Goal: Answer question/provide support: Share knowledge or assist other users

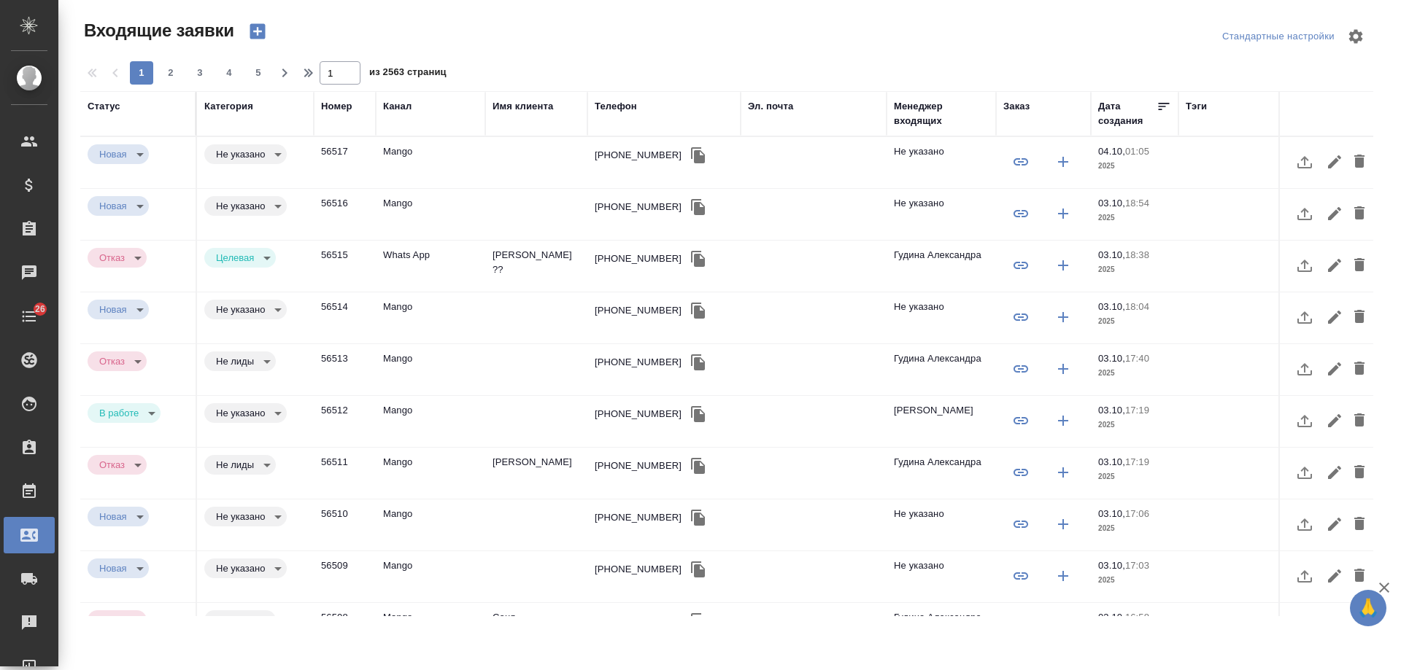
select select "RU"
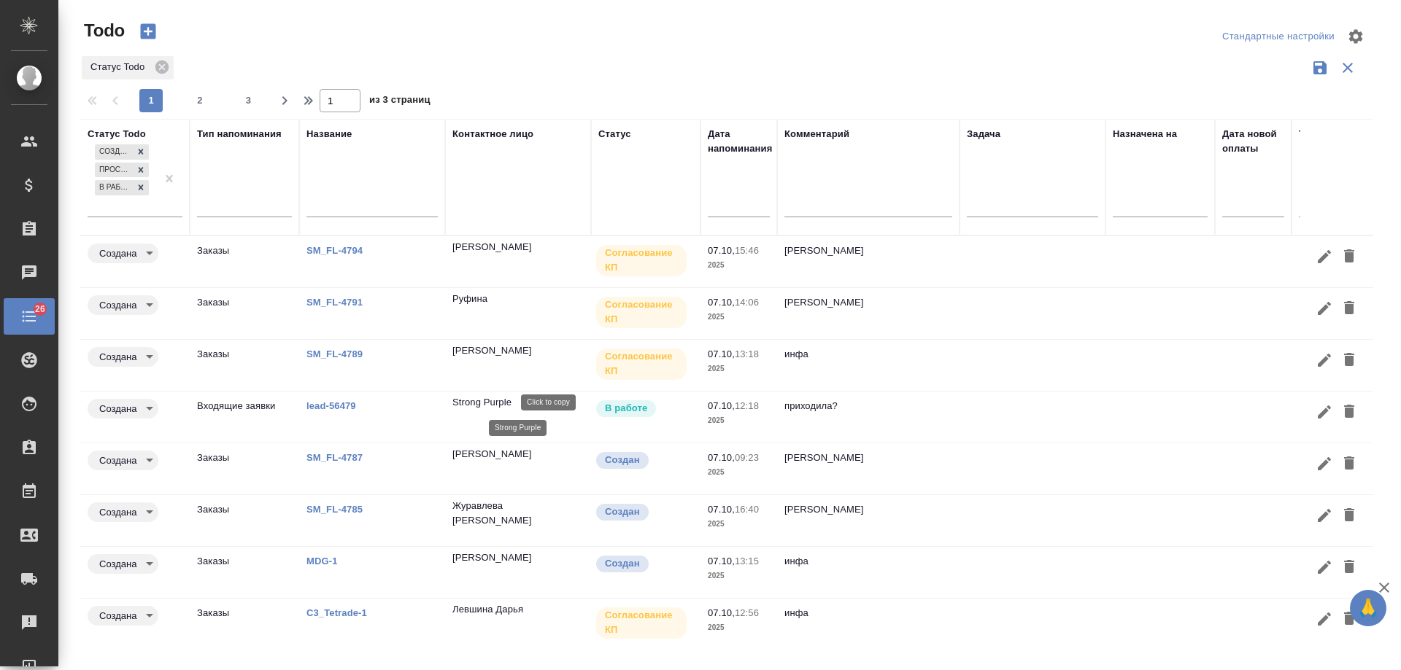
click at [497, 408] on p "Strong Purple" at bounding box center [481, 402] width 59 height 15
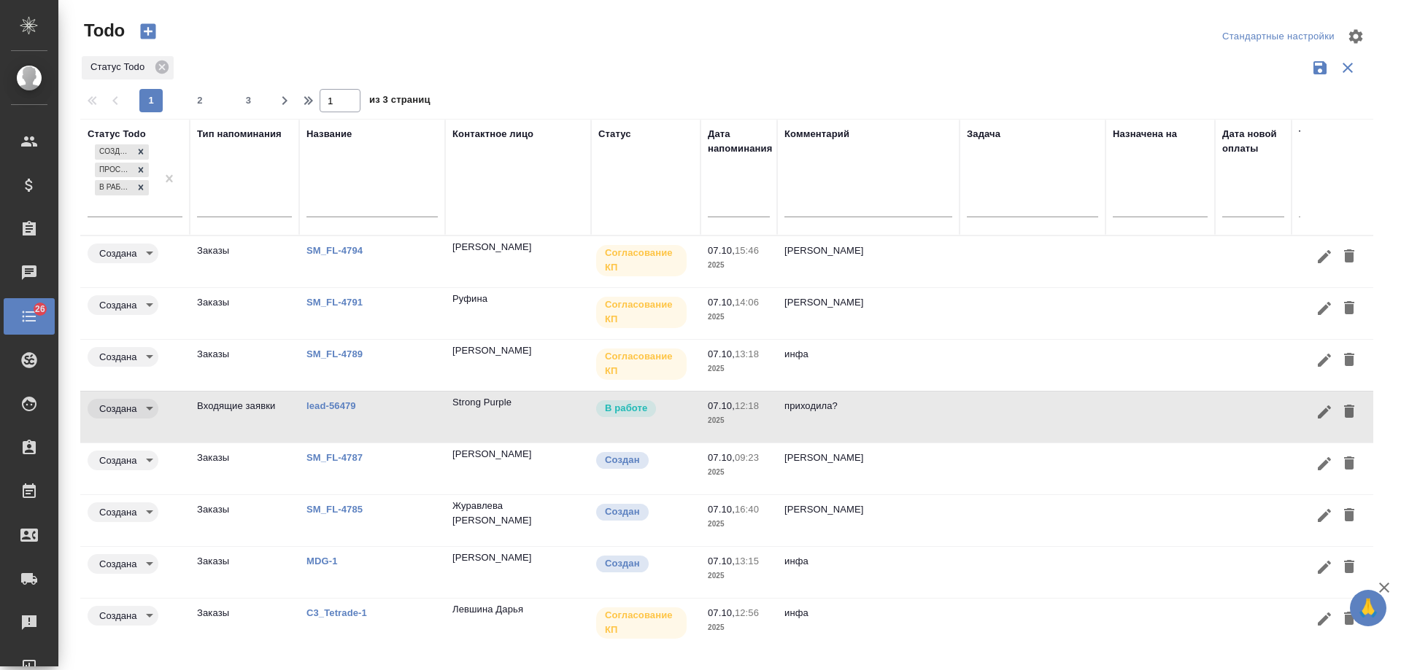
click at [328, 398] on td "lead-56479" at bounding box center [372, 417] width 146 height 51
click at [325, 403] on link "lead-56479" at bounding box center [331, 406] width 50 height 11
click at [1344, 411] on icon "button" at bounding box center [1349, 411] width 10 height 13
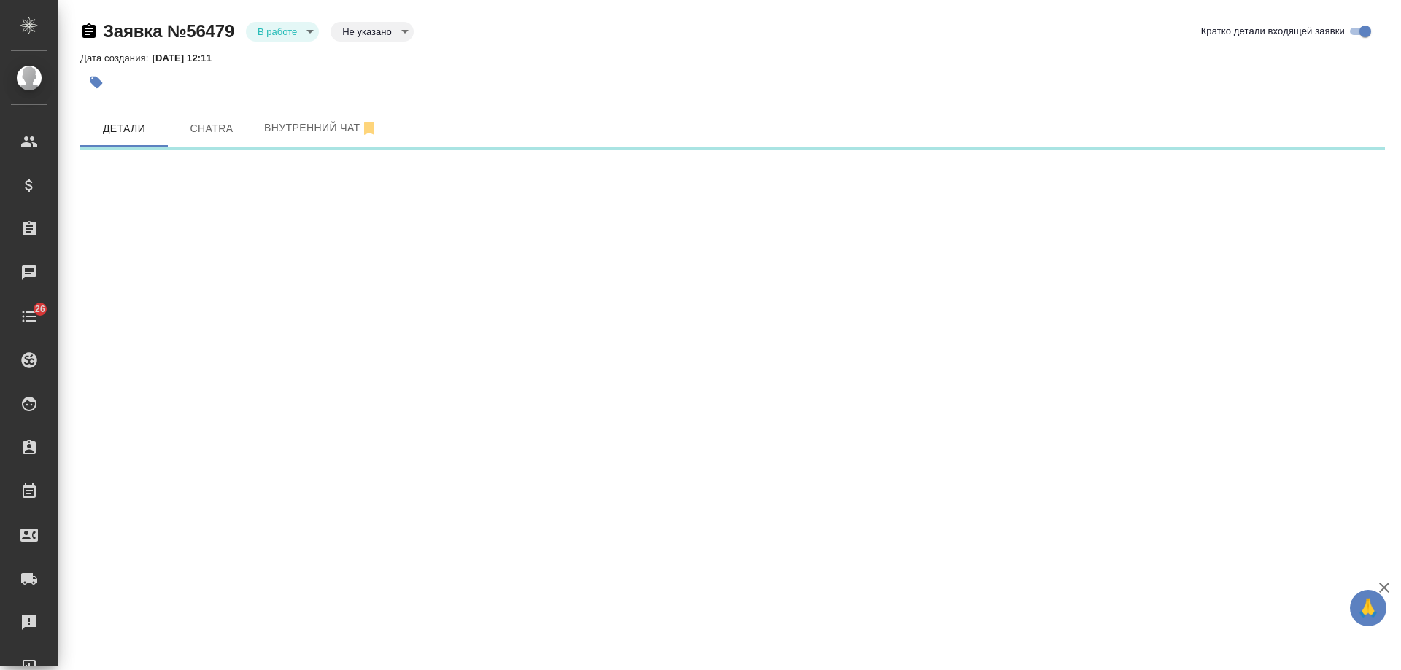
select select "RU"
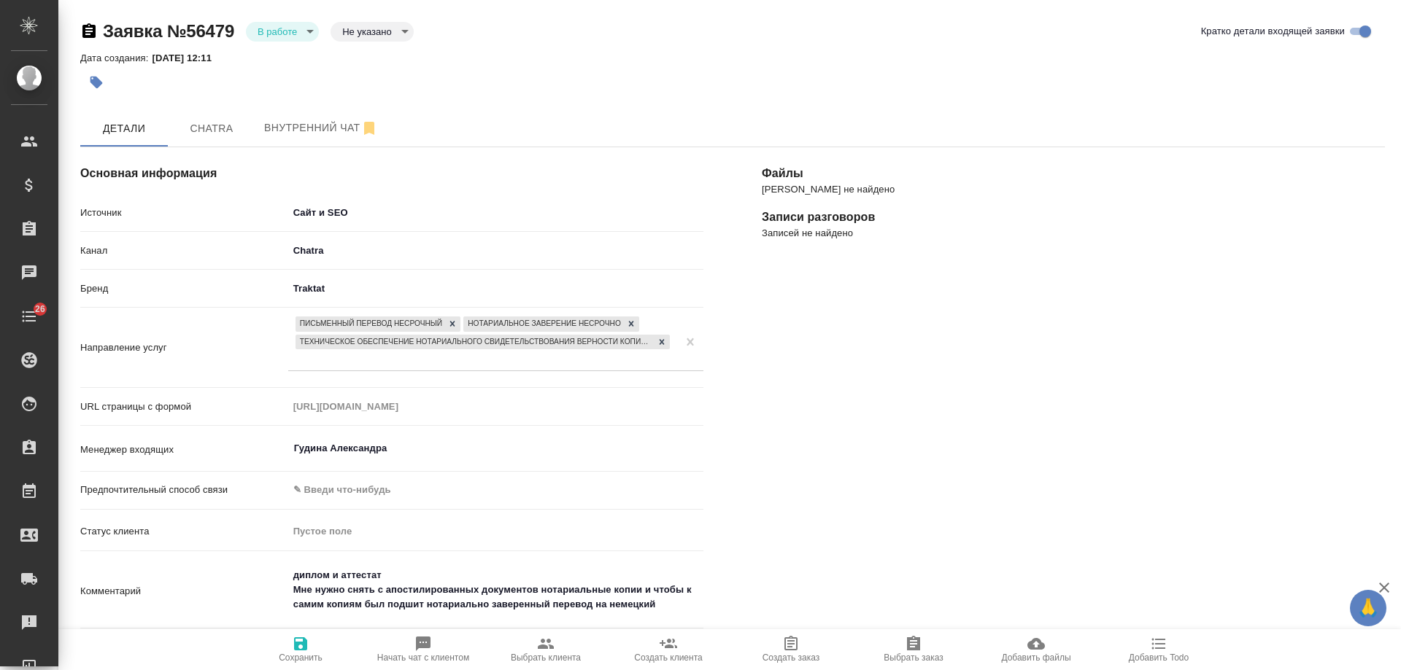
scroll to position [361, 0]
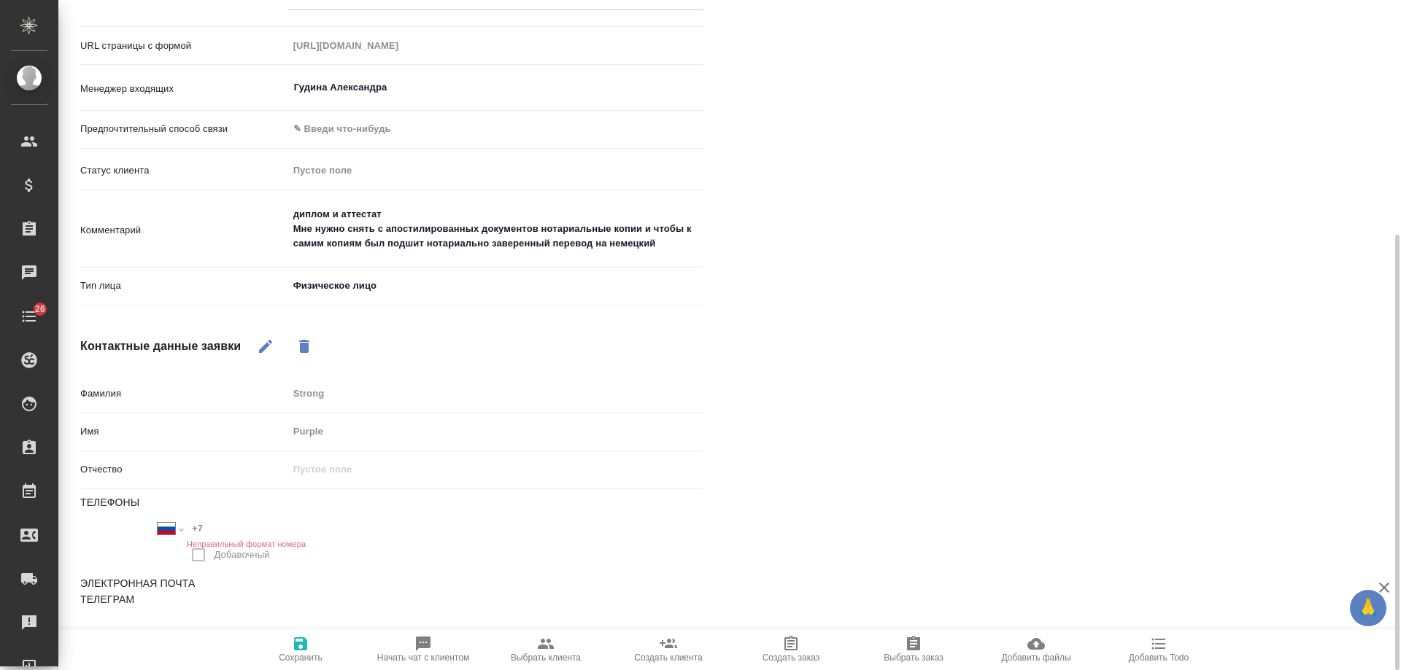
type textarea "x"
click at [689, 249] on textarea "диплом и аттестат Мне нужно снять с апостилированных документов нотариальные ко…" at bounding box center [495, 229] width 415 height 54
type textarea "диплом и аттестат Мне нужно снять с апостилированных документов нотариальные ко…"
type textarea "x"
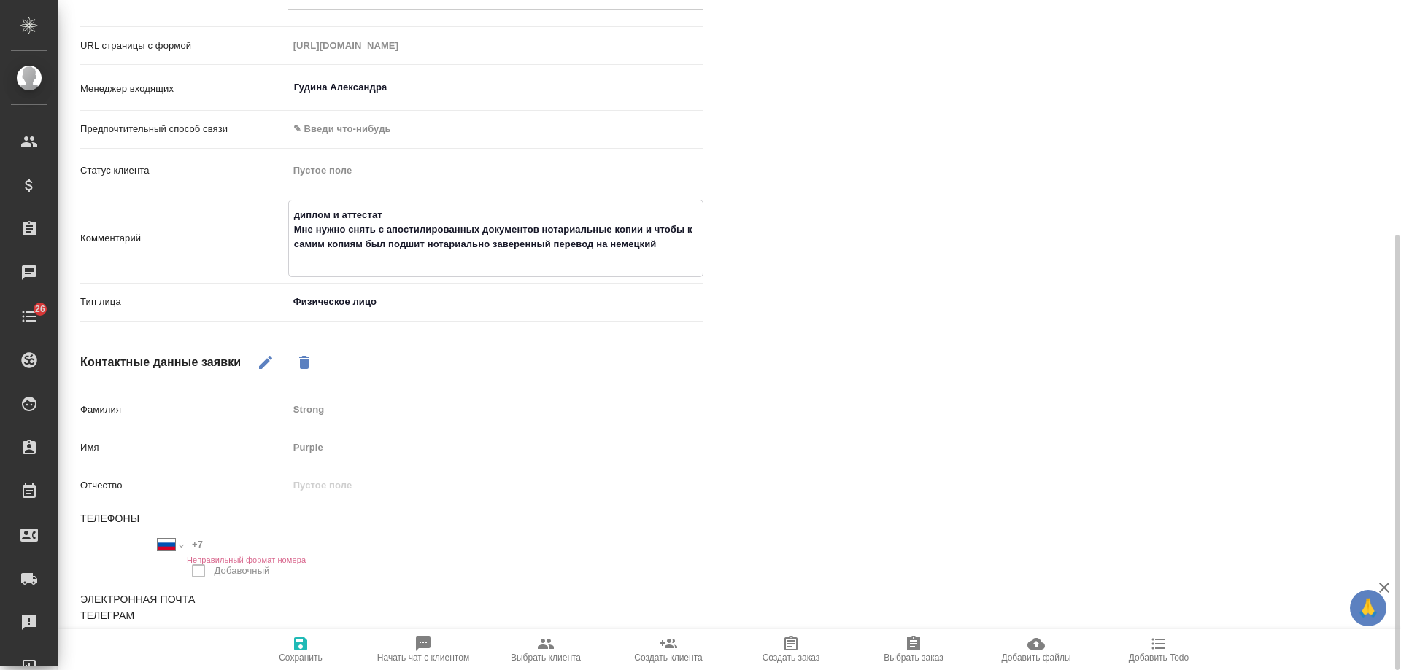
type textarea "диплом и аттестат Мне нужно снять с апостилированных документов нотариальные ко…"
type textarea "x"
type textarea "диплом и аттестат Мне нужно снять с апостилированных документов нотариальные ко…"
type textarea "x"
type textarea "диплом и аттестат Мне нужно снять с апостилированных документов нотариальные ко…"
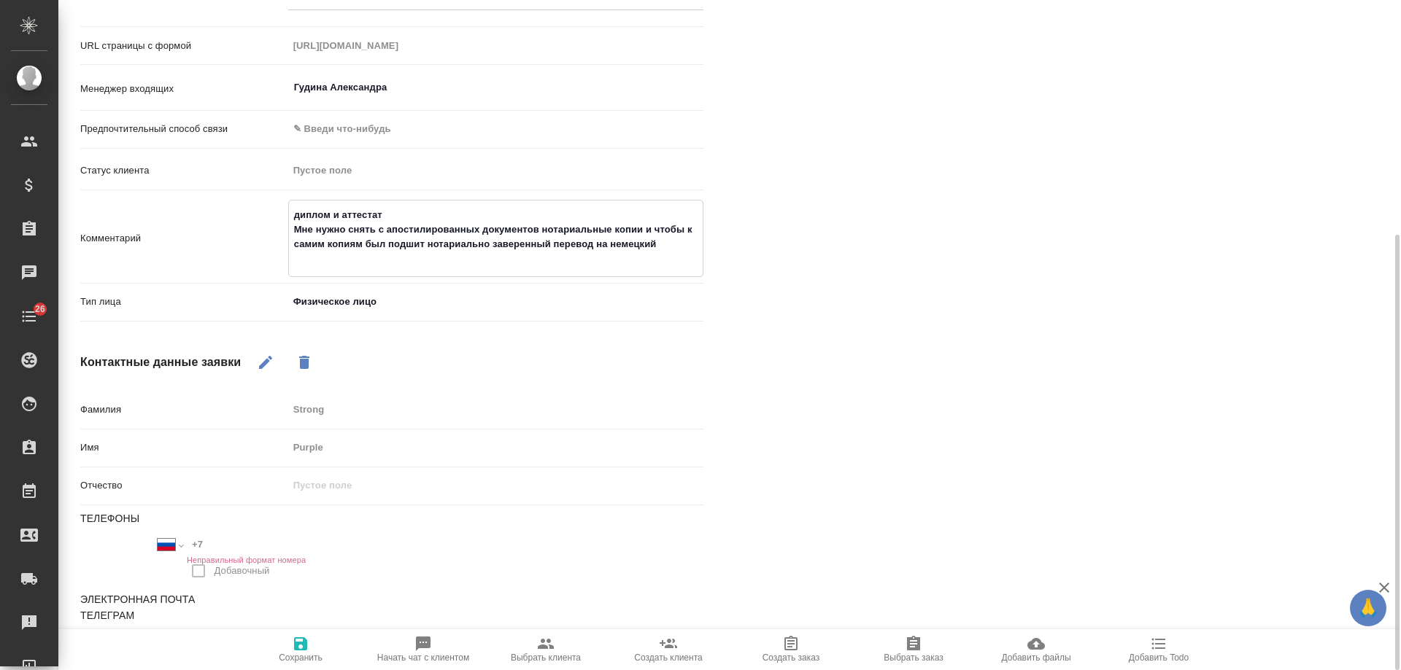
type textarea "x"
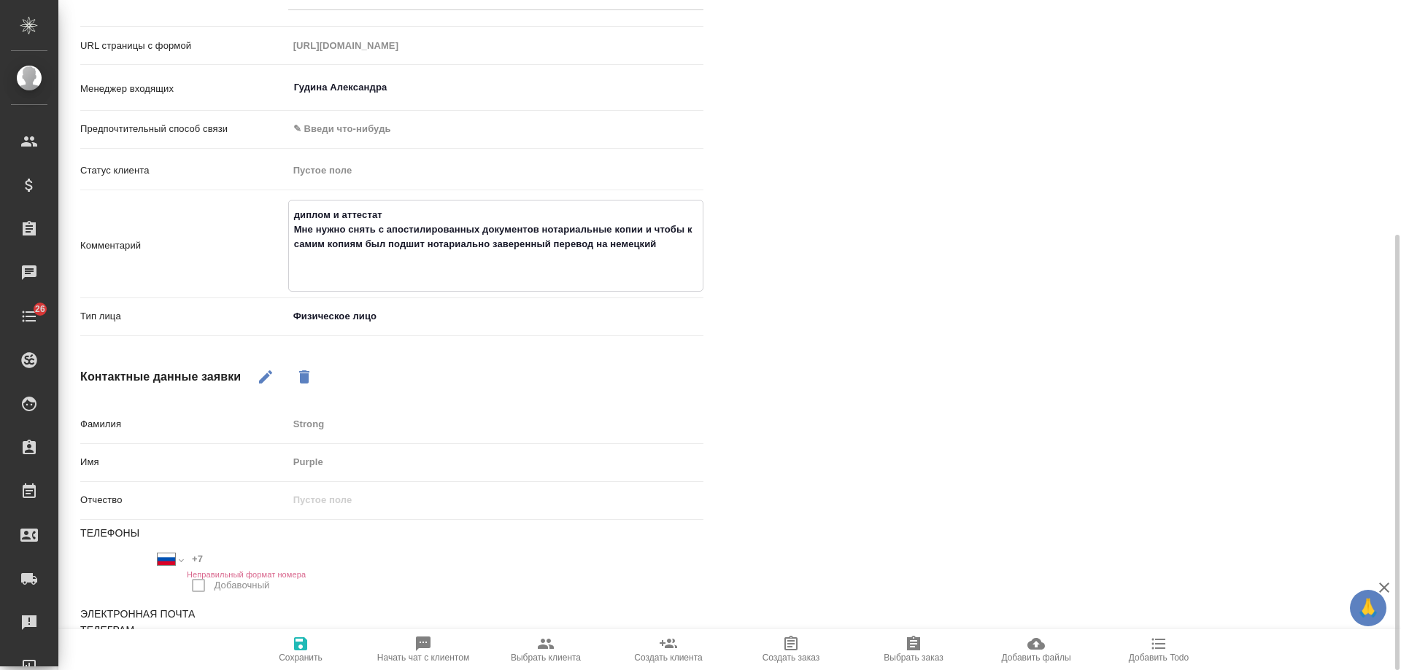
type textarea "диплом и аттестат Мне нужно снять с апостилированных документов нотариальные ко…"
type textarea "x"
type textarea "диплом и аттестат Мне нужно снять с апостилированных документов нотариальные ко…"
type textarea "x"
type textarea "диплом и аттестат Мне нужно снять с апостилированных документов нотариальные ко…"
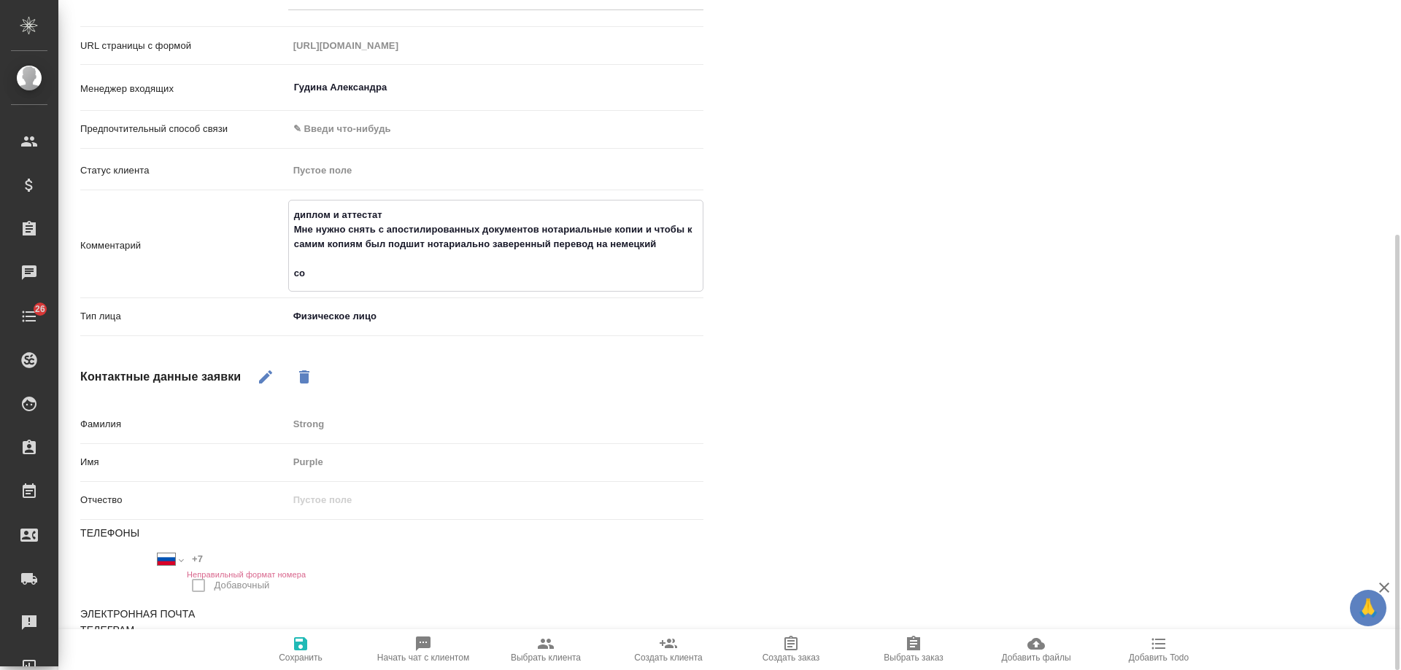
type textarea "x"
type textarea "диплом и аттестат Мне нужно снять с апостилированных документов нотариальные ко…"
type textarea "x"
type textarea "диплом и аттестат Мне нужно снять с апостилированных документов нотариальные ко…"
type textarea "x"
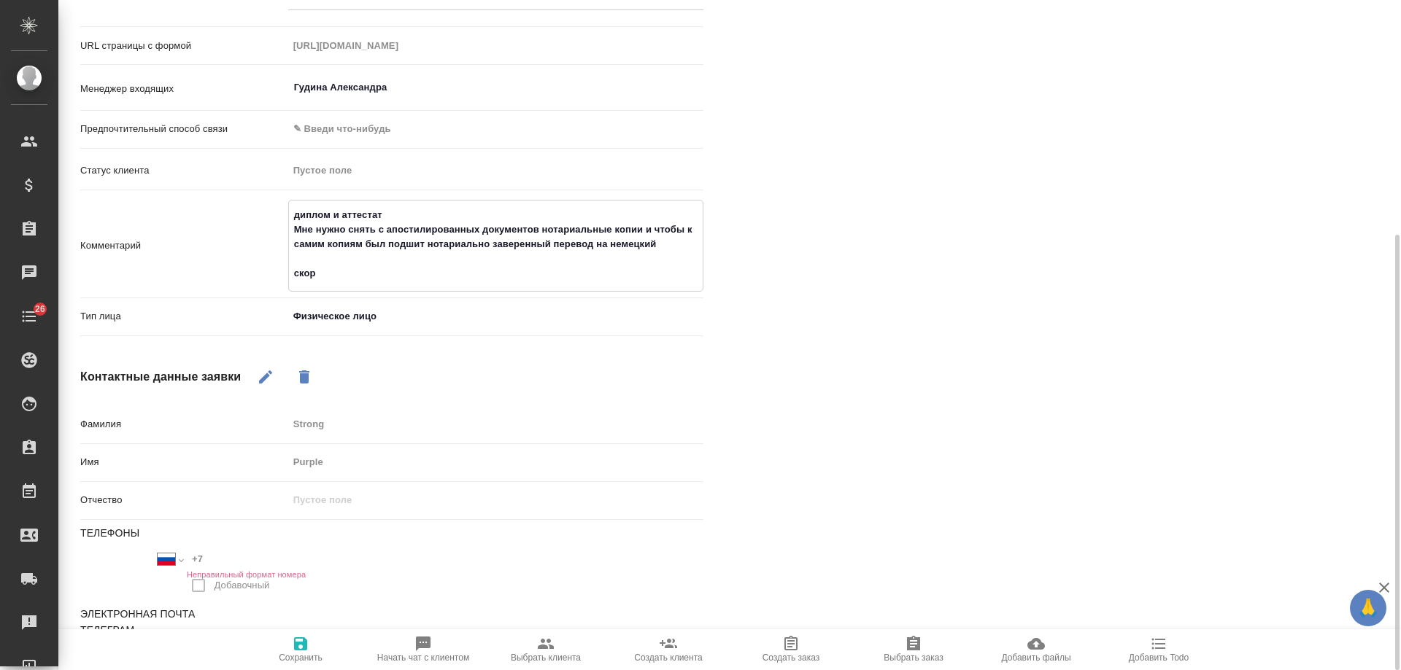
type textarea "диплом и аттестат Мне нужно снять с апостилированных документов нотариальные ко…"
type textarea "x"
type textarea "диплом и аттестат Мне нужно снять с апостилированных документов нотариальные ко…"
type textarea "x"
type textarea "диплом и аттестат Мне нужно снять с апостилированных документов нотариальные ко…"
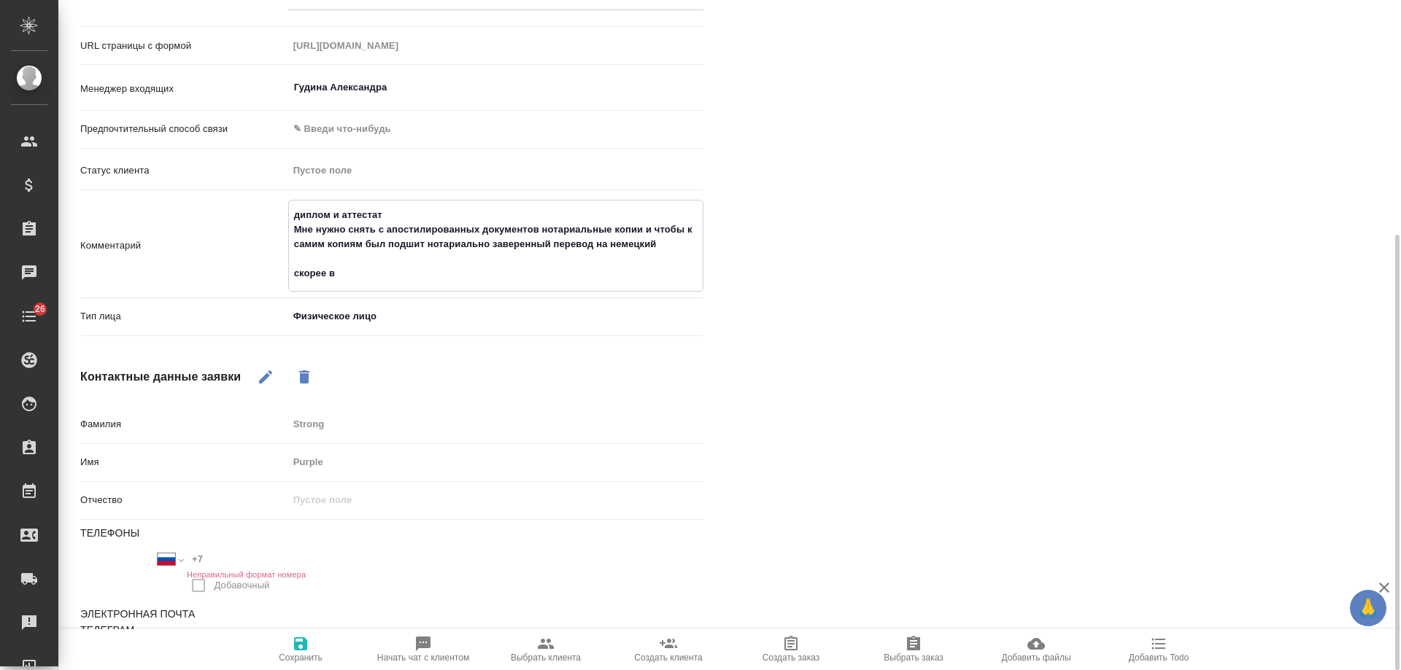
type textarea "x"
type textarea "диплом и аттестат Мне нужно снять с апостилированных документов нотариальные ко…"
type textarea "x"
type textarea "диплом и аттестат Мне нужно снять с апостилированных документов нотариальные ко…"
type textarea "x"
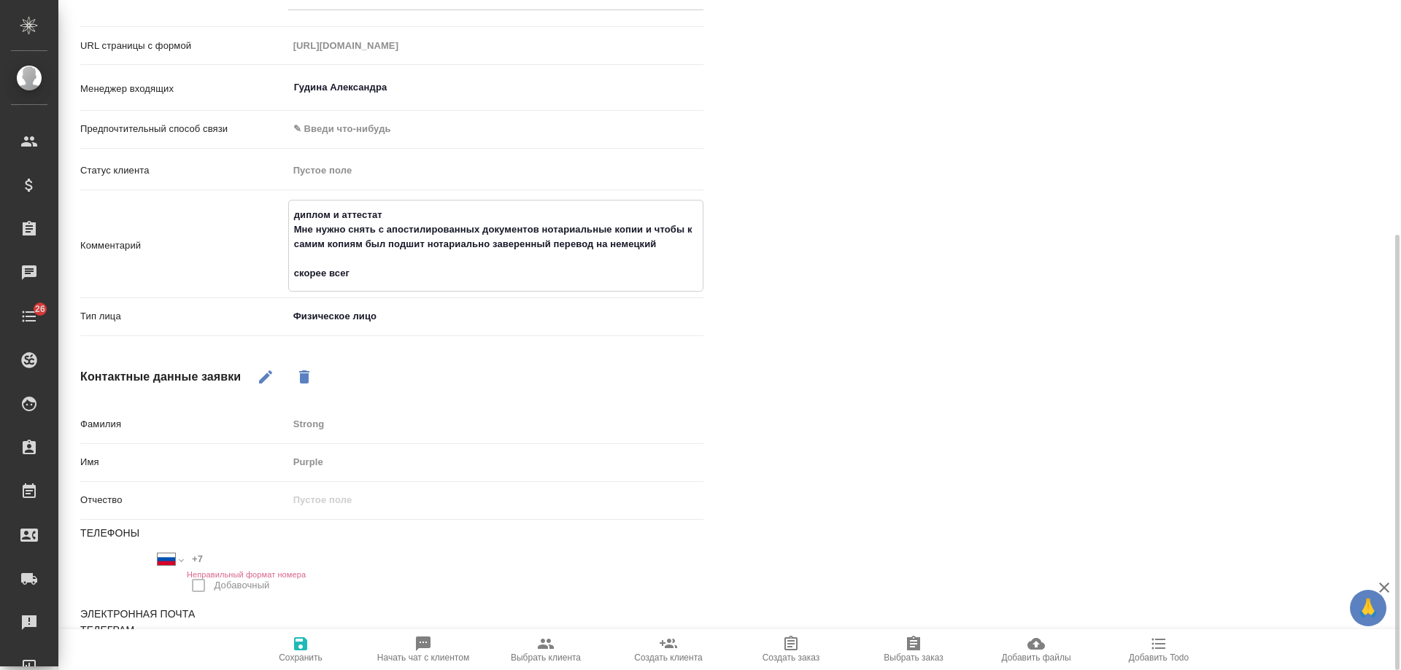
type textarea "диплом и аттестат Мне нужно снять с апостилированных документов нотариальные ко…"
type textarea "x"
type textarea "диплом и аттестат Мне нужно снять с апостилированных документов нотариальные ко…"
type textarea "x"
paste textarea "79778076506"
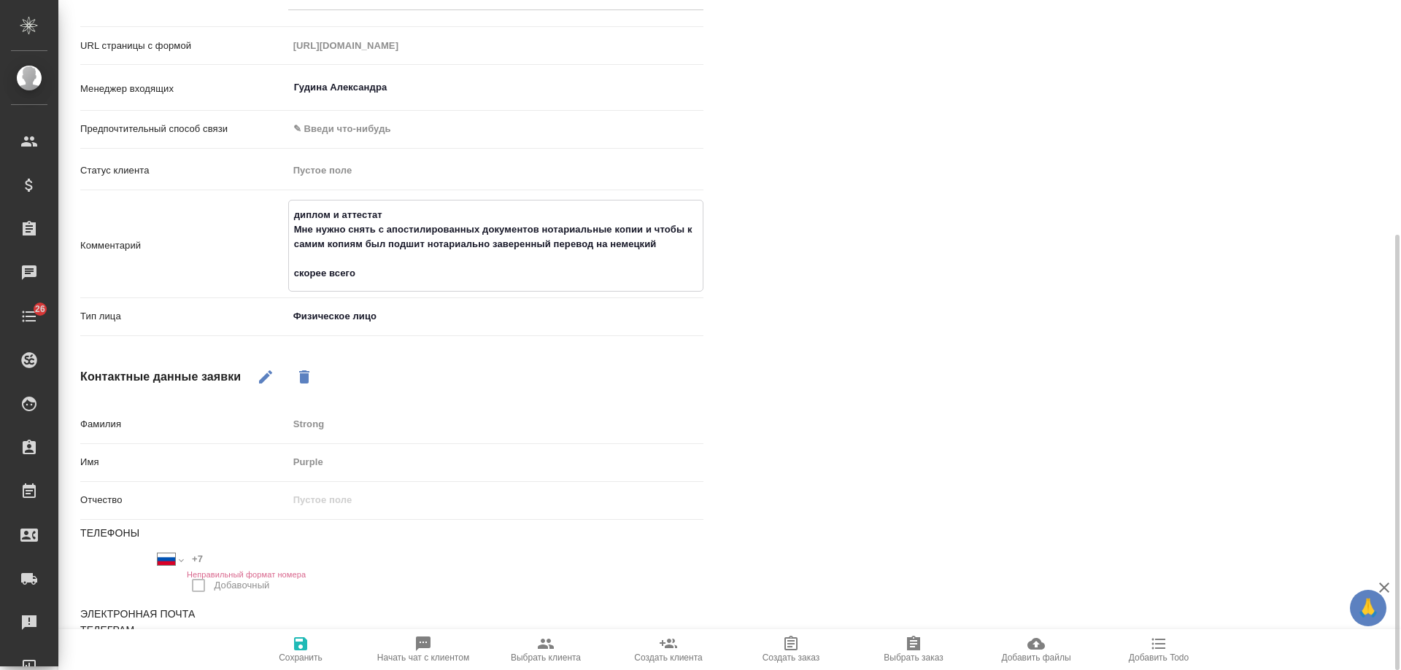
type textarea "диплом и аттестат Мне нужно снять с апостилированных документов нотариальные ко…"
type textarea "x"
type textarea "диплом и аттестат Мне нужно снять с апостилированных документов нотариальные ко…"
type textarea "x"
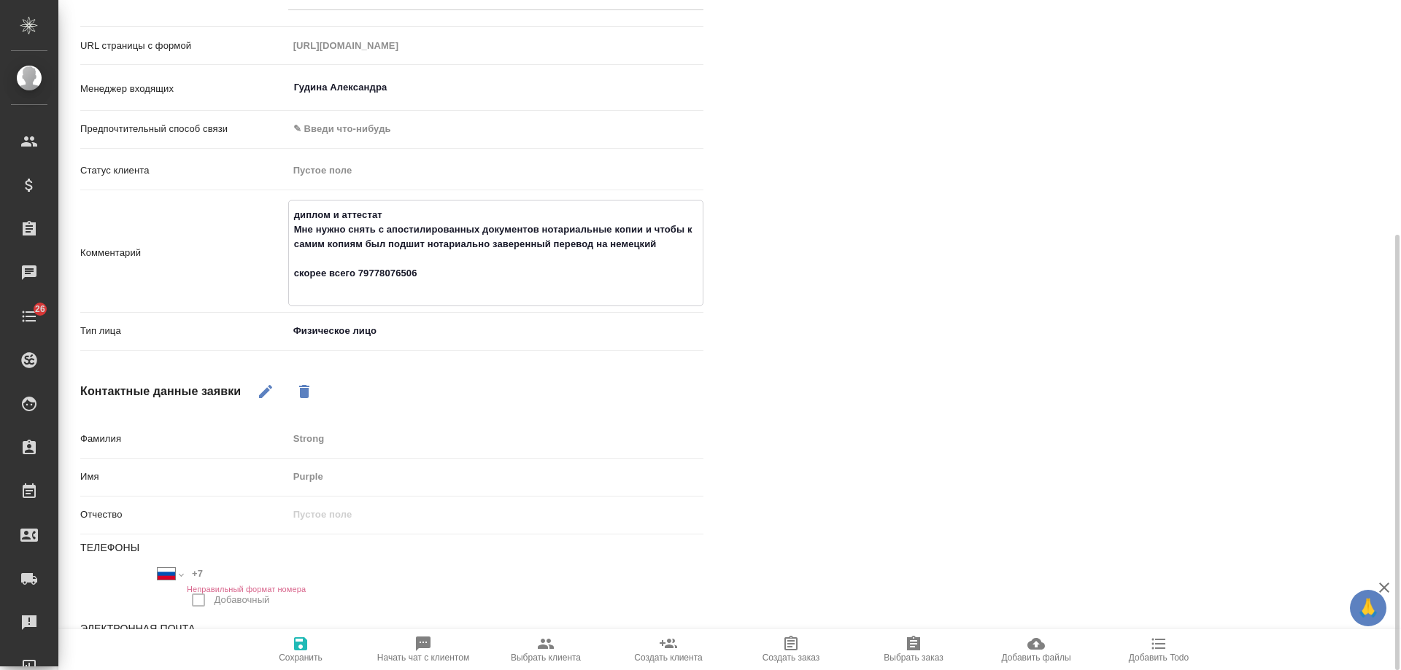
type textarea "диплом и аттестат Мне нужно снять с апостилированных документов нотариальные ко…"
type textarea "x"
type textarea "диплом и аттестат Мне нужно снять с апостилированных документов нотариальные ко…"
type textarea "x"
type textarea "диплом и аттестат Мне нужно снять с апостилированных документов нотариальные ко…"
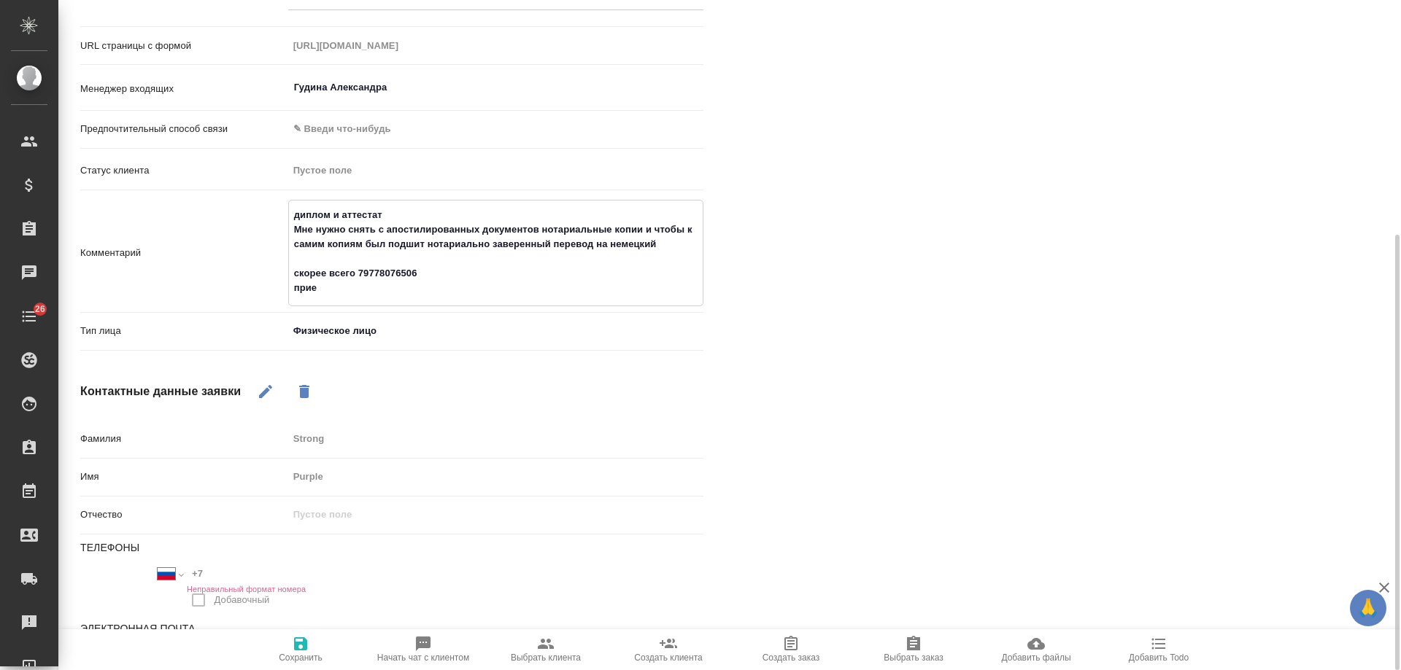
type textarea "x"
type textarea "диплом и аттестат Мне нужно снять с апостилированных документов нотариальные ко…"
type textarea "x"
type textarea "диплом и аттестат Мне нужно снять с апостилированных документов нотариальные ко…"
type textarea "x"
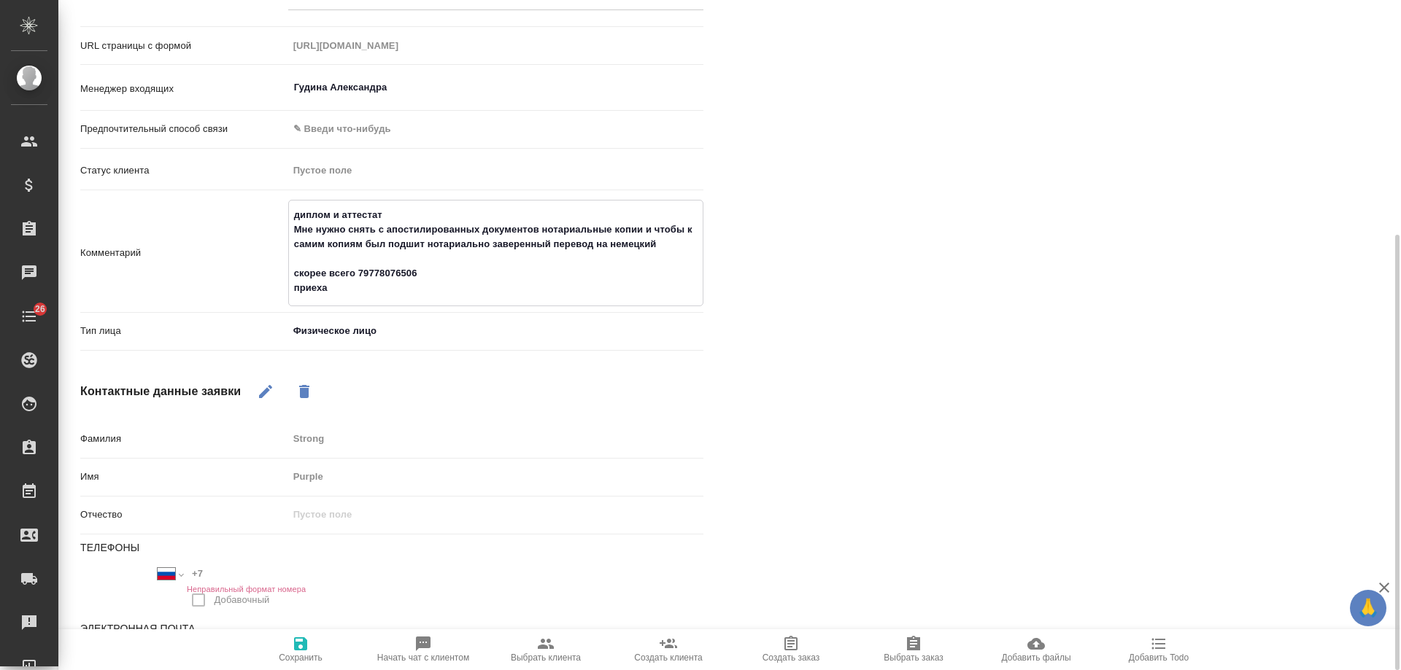
type textarea "диплом и аттестат Мне нужно снять с апостилированных документов нотариальные ко…"
type textarea "x"
type textarea "диплом и аттестат Мне нужно снять с апостилированных документов нотариальные ко…"
type textarea "x"
type textarea "диплом и аттестат Мне нужно снять с апостилированных документов нотариальные ко…"
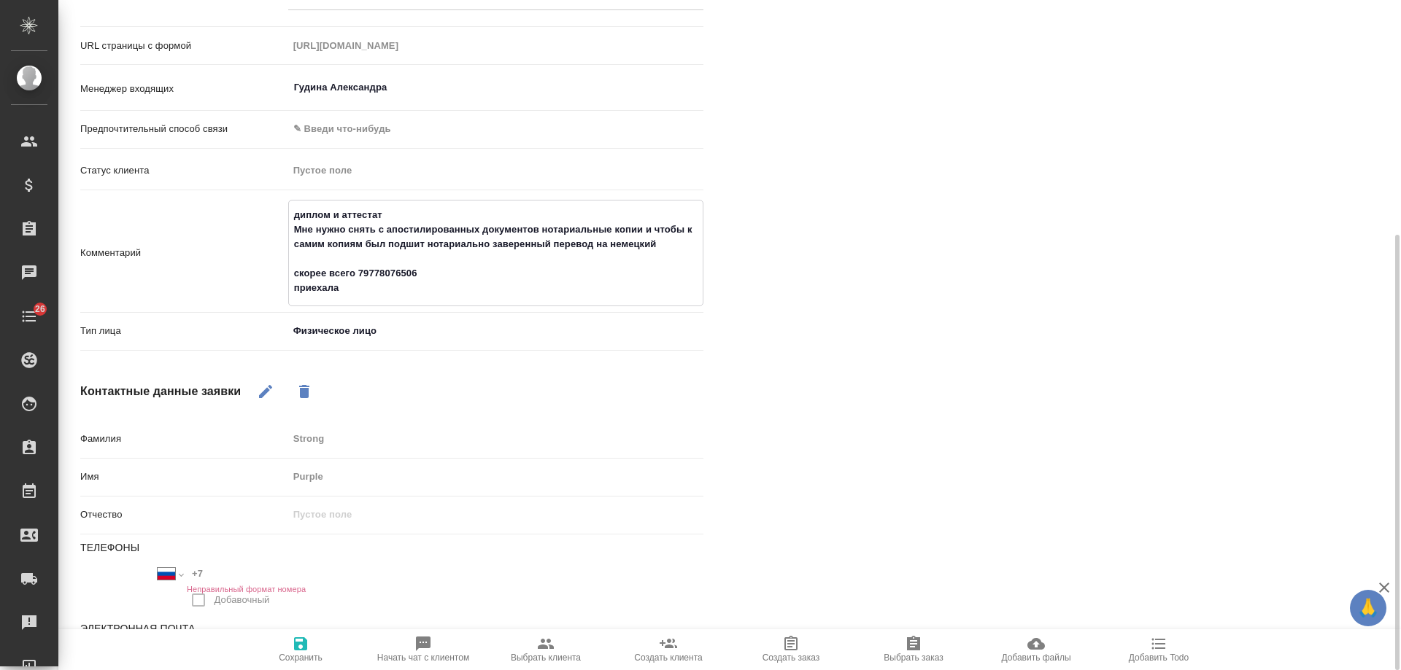
type textarea "x"
type textarea "диплом и аттестат Мне нужно снять с апостилированных документов нотариальные ко…"
type textarea "x"
type textarea "диплом и аттестат Мне нужно снять с апостилированных документов нотариальные ко…"
type textarea "x"
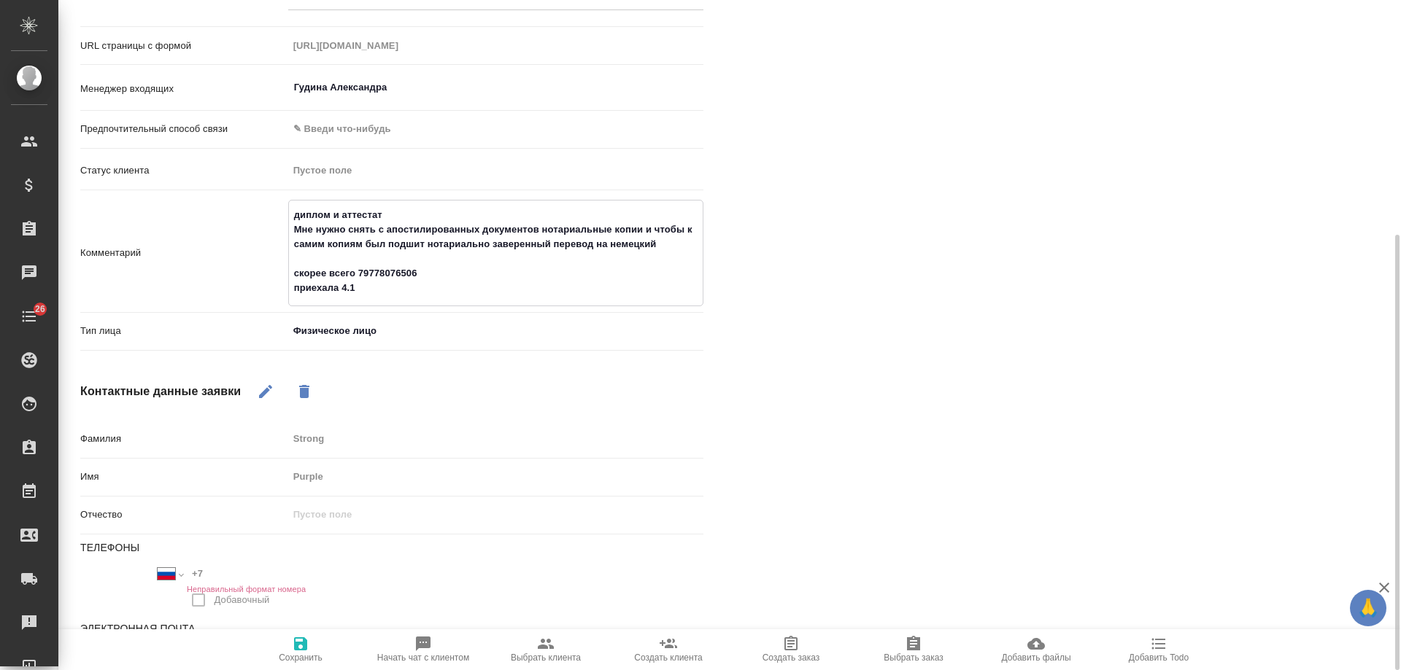
type textarea "диплом и аттестат Мне нужно снять с апостилированных документов нотариальные ко…"
type textarea "x"
type textarea "диплом и аттестат Мне нужно снять с апостилированных документов нотариальные ко…"
type textarea "x"
type textarea "диплом и аттестат Мне нужно снять с апостилированных документов нотариальные ко…"
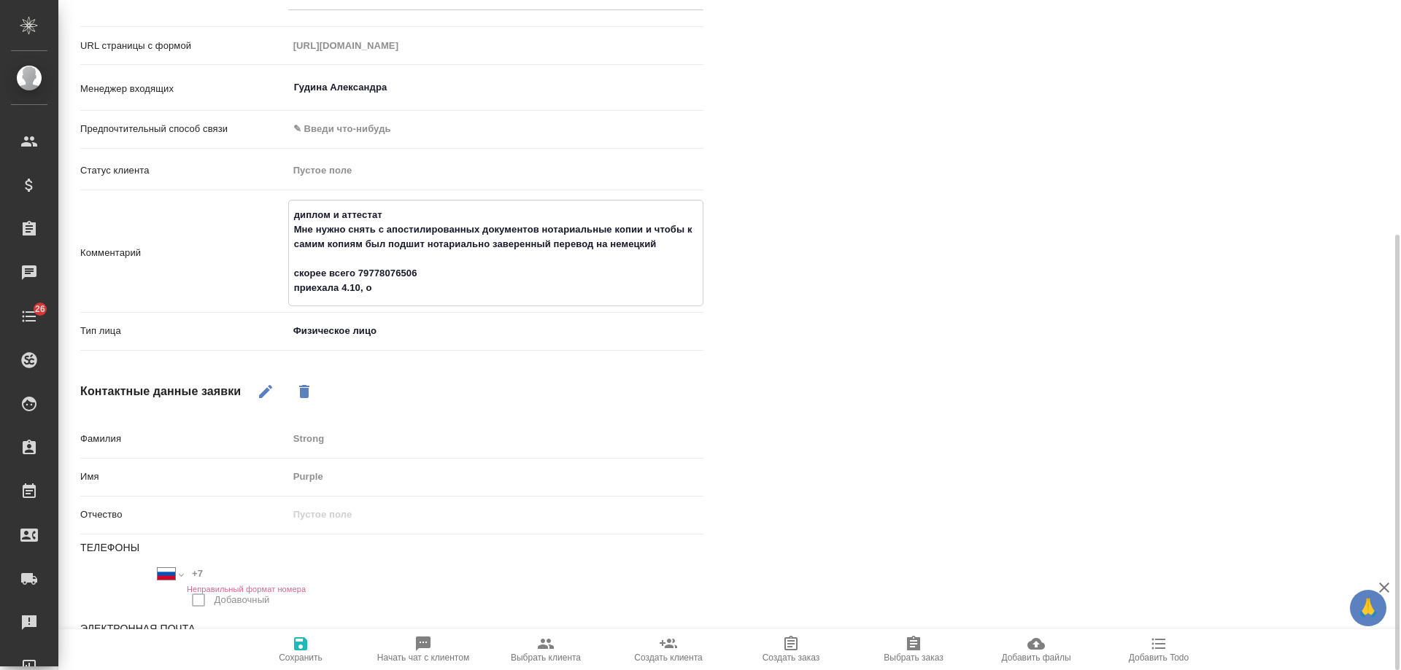
type textarea "x"
type textarea "диплом и аттестат Мне нужно снять с апостилированных документов нотариальные ко…"
type textarea "x"
type textarea "диплом и аттестат Мне нужно снять с апостилированных документов нотариальные ко…"
type textarea "x"
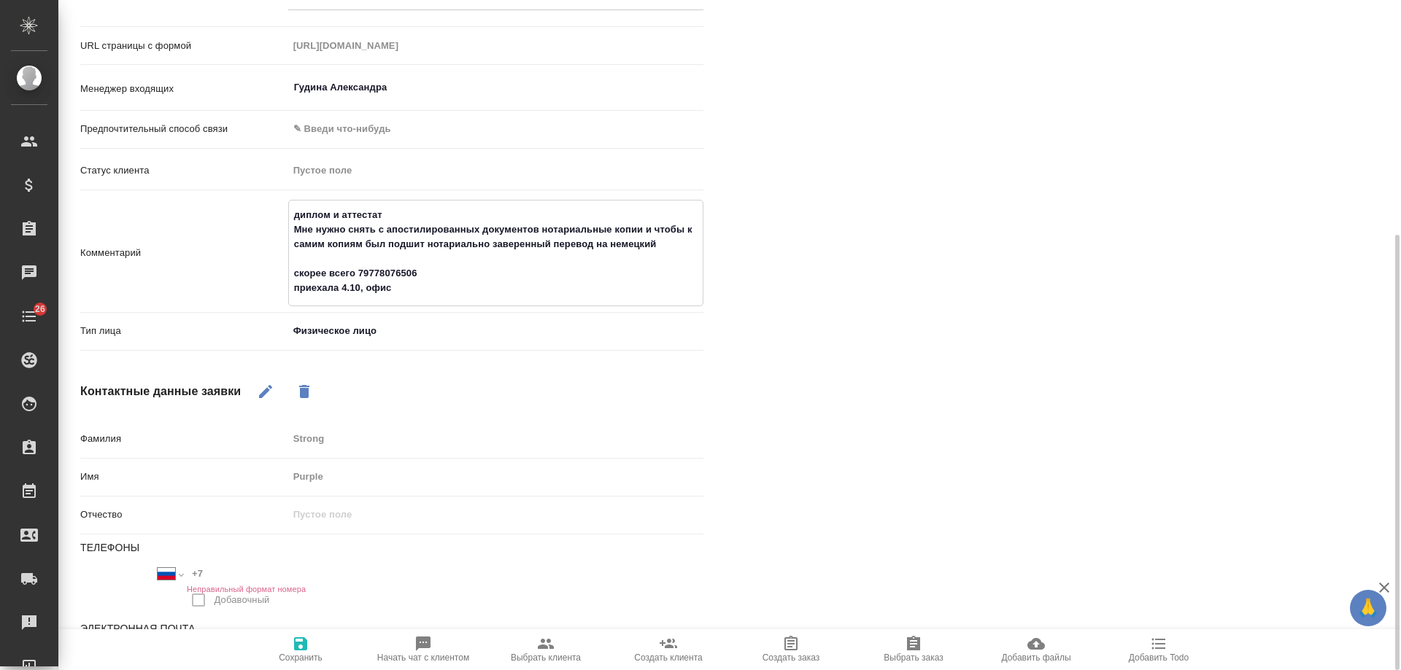
type textarea "диплом и аттестат Мне нужно снять с апостилированных документов нотариальные ко…"
type textarea "x"
type textarea "диплом и аттестат Мне нужно снять с апостилированных документов нотариальные ко…"
type textarea "x"
type textarea "диплом и аттестат Мне нужно снять с апостилированных документов нотариальные ко…"
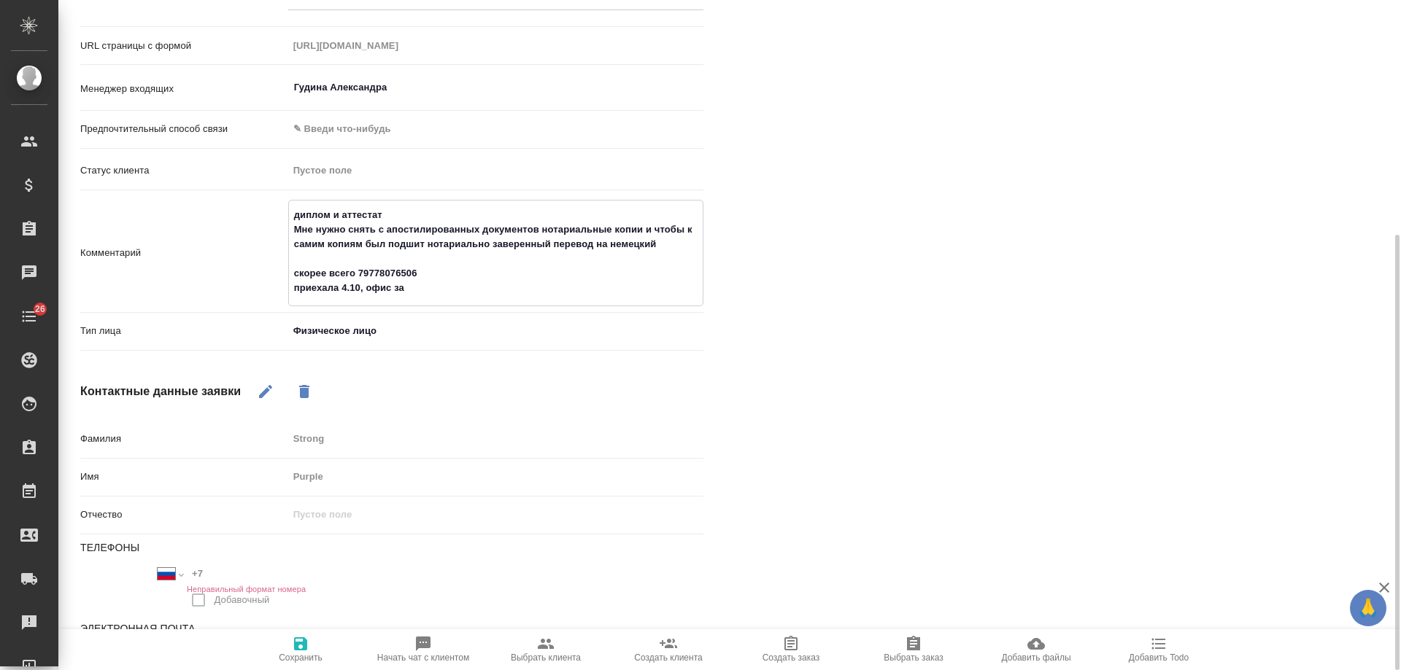
type textarea "x"
type textarea "диплом и аттестат Мне нужно снять с апостилированных документов нотариальные ко…"
type textarea "x"
type textarea "диплом и аттестат Мне нужно снять с апостилированных документов нотариальные ко…"
type textarea "x"
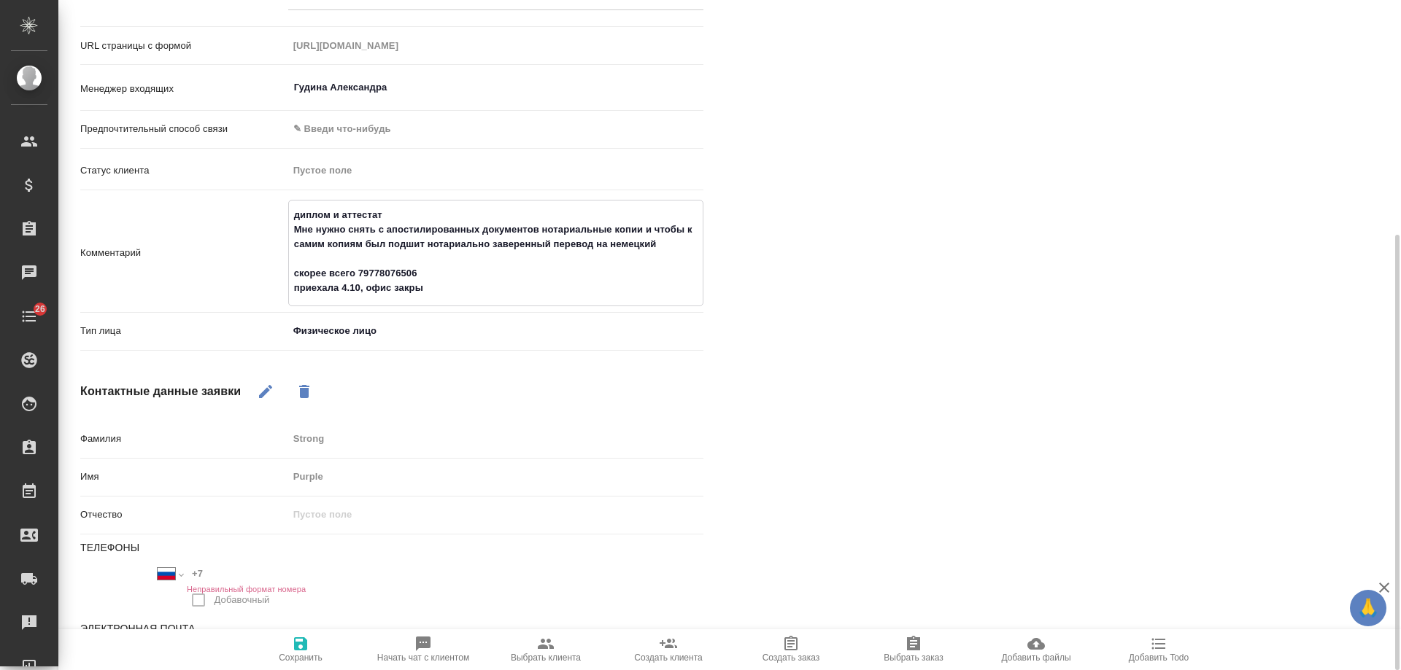
type textarea "диплом и аттестат Мне нужно снять с апостилированных документов нотариальные ко…"
type textarea "x"
type textarea "диплом и аттестат Мне нужно снять с апостилированных документов нотариальные ко…"
type textarea "x"
type textarea "диплом и аттестат Мне нужно снять с апостилированных документов нотариальные ко…"
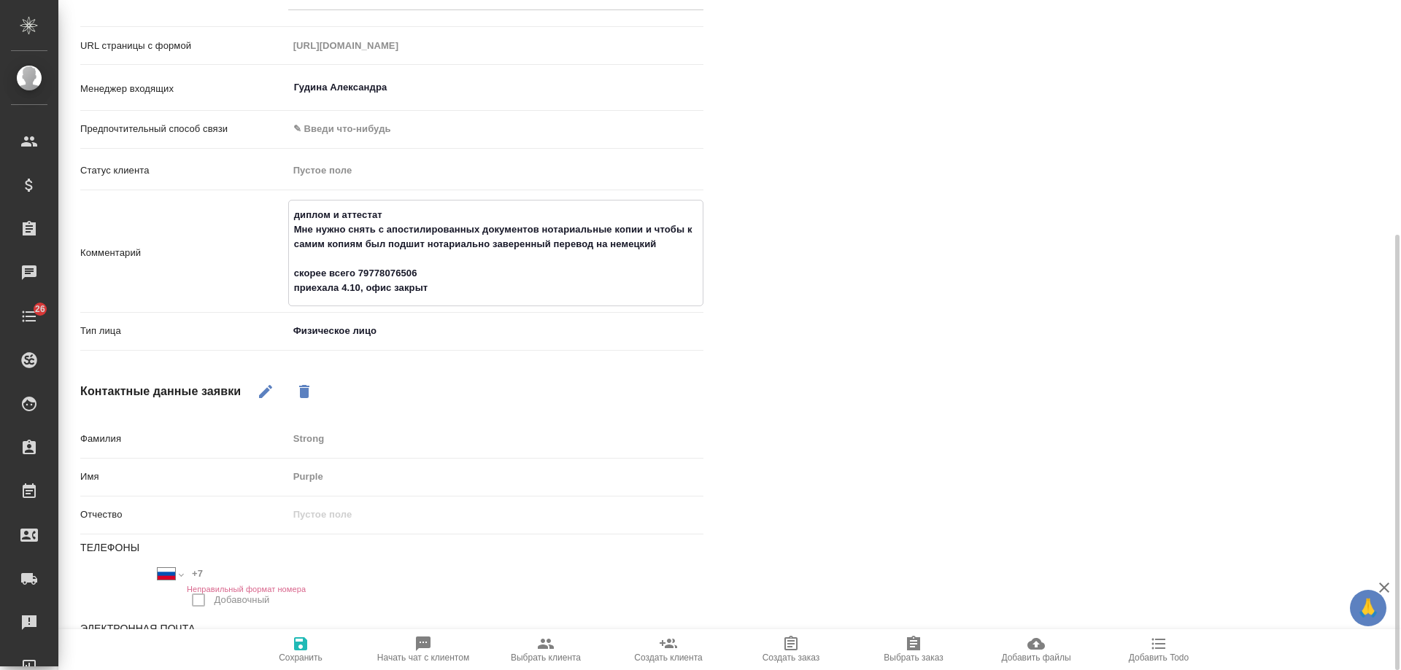
type textarea "x"
type textarea "диплом и аттестат Мне нужно снять с апостилированных документов нотариальные ко…"
type textarea "x"
type textarea "диплом и аттестат Мне нужно снять с апостилированных документов нотариальные ко…"
type textarea "x"
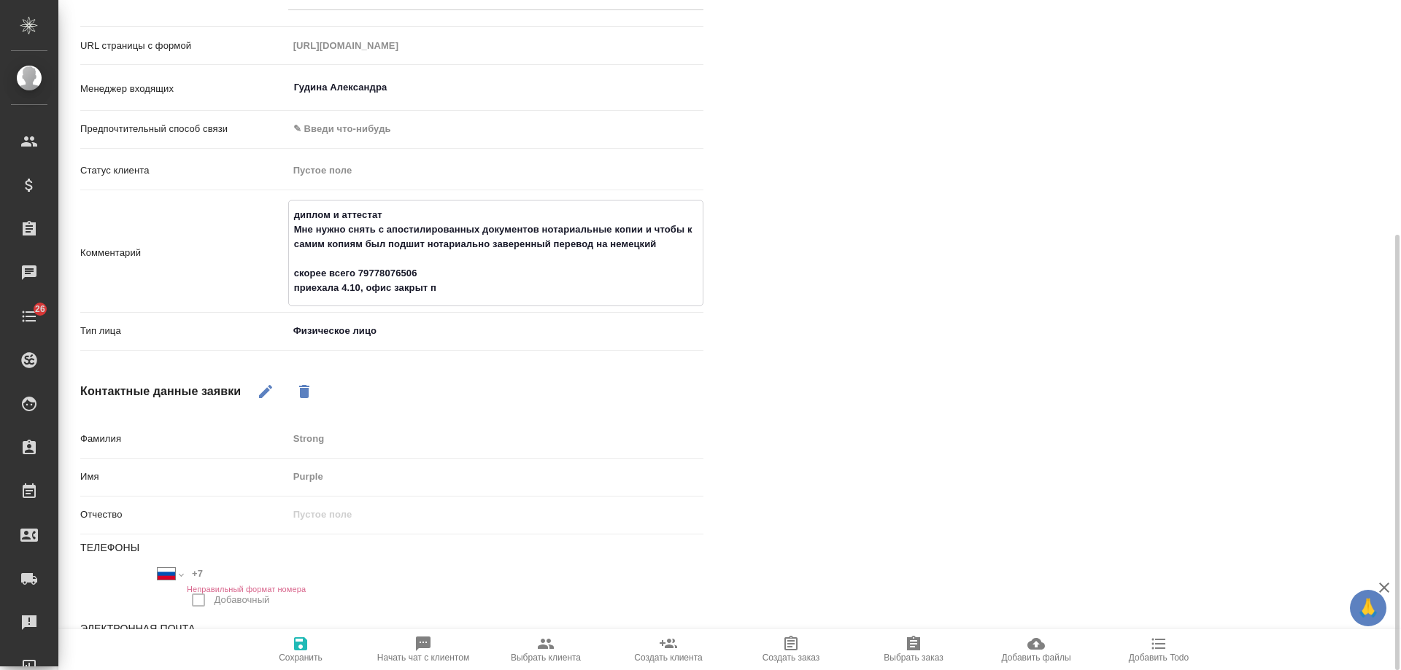
type textarea "диплом и аттестат Мне нужно снять с апостилированных документов нотариальные ко…"
type textarea "x"
type textarea "диплом и аттестат Мне нужно снять с апостилированных документов нотариальные ко…"
type textarea "x"
type textarea "диплом и аттестат Мне нужно снять с апостилированных документов нотариальные ко…"
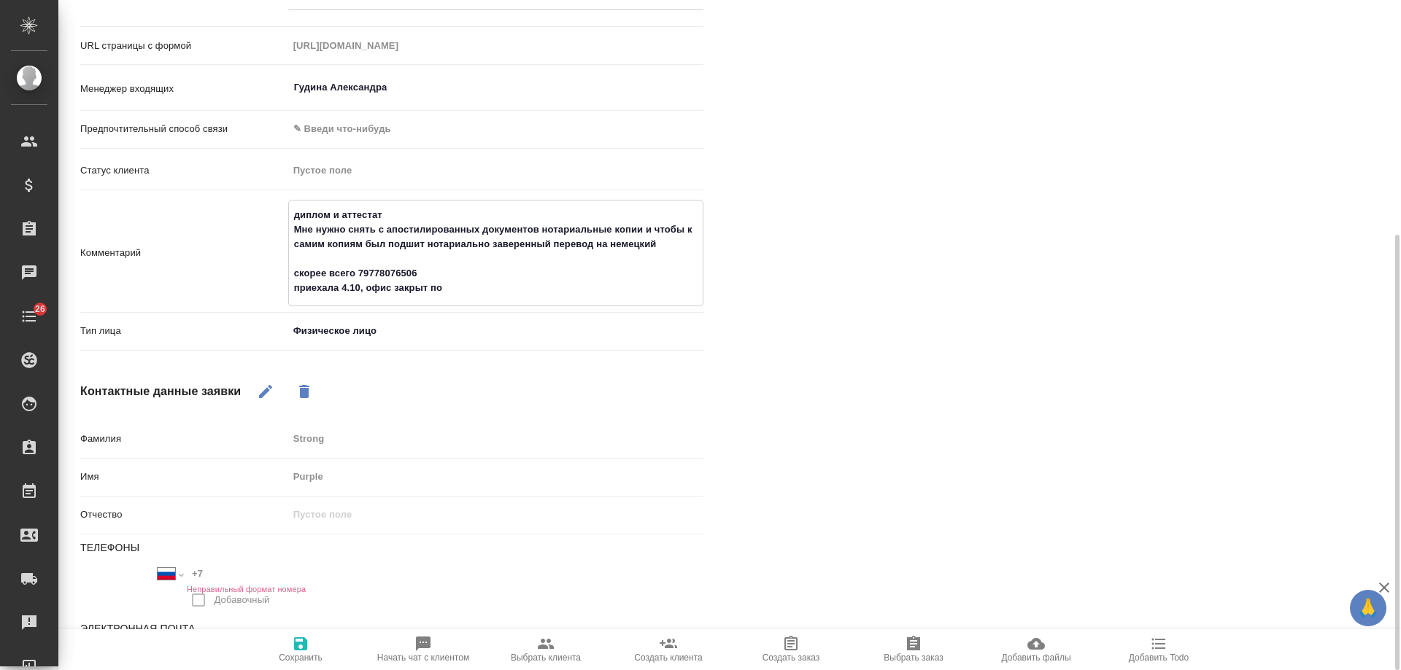
type textarea "x"
type textarea "диплом и аттестат Мне нужно снять с апостилированных документов нотариальные ко…"
type textarea "x"
type textarea "диплом и аттестат Мне нужно снять с апостилированных документов нотариальные ко…"
type textarea "x"
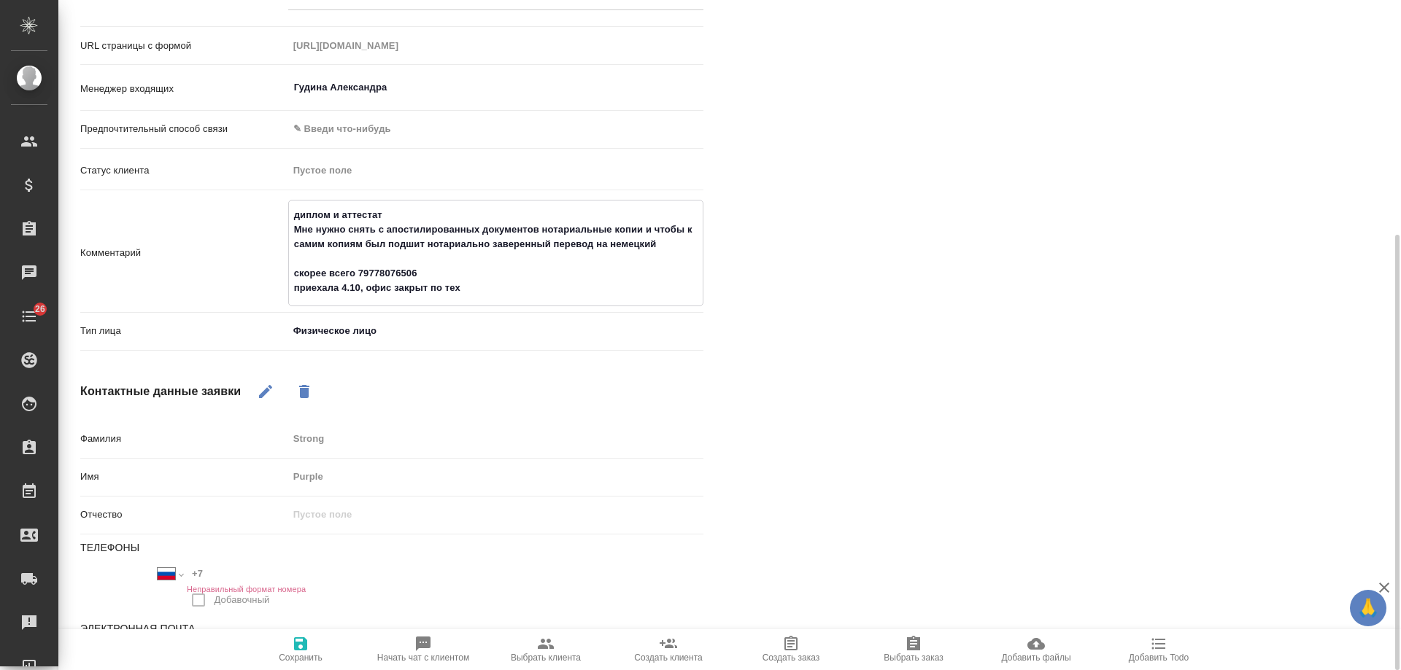
type textarea "диплом и аттестат Мне нужно снять с апостилированных документов нотариальные ко…"
type textarea "x"
type textarea "диплом и аттестат Мне нужно снять с апостилированных документов нотариальные ко…"
type textarea "x"
type textarea "диплом и аттестат Мне нужно снять с апостилированных документов нотариальные ко…"
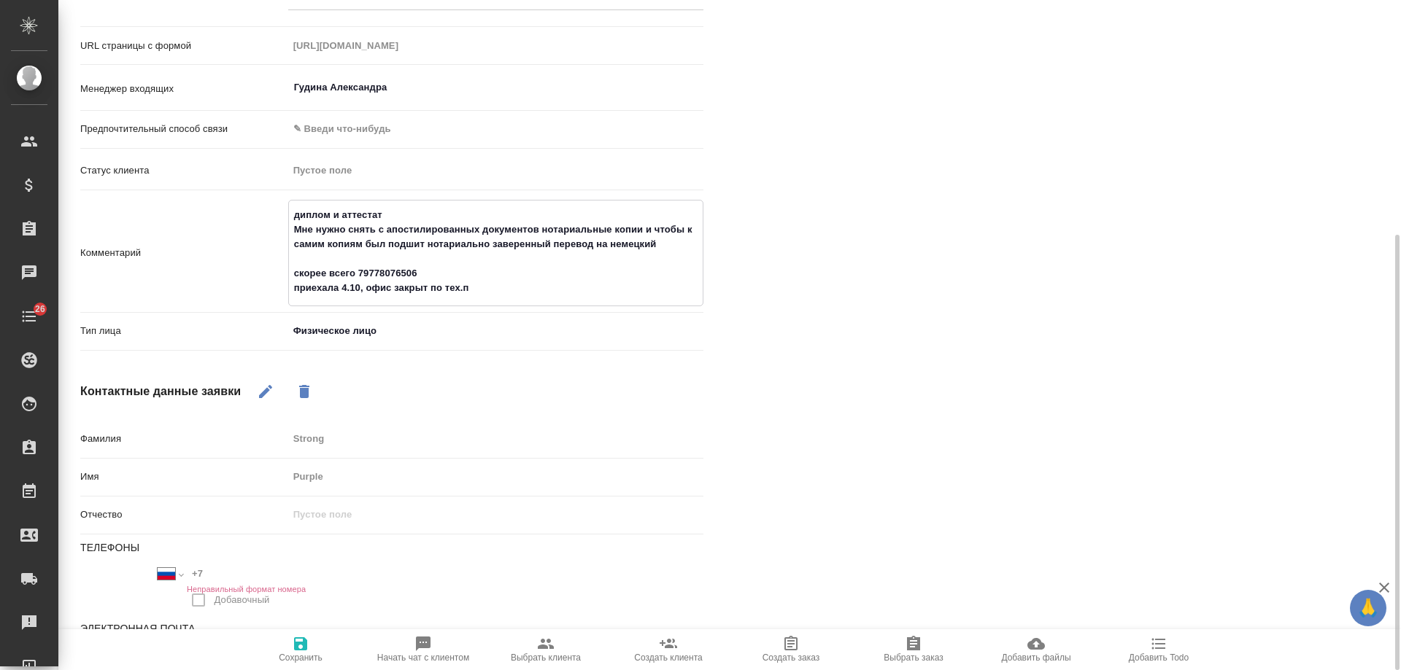
type textarea "x"
type textarea "диплом и аттестат Мне нужно снять с апостилированных документов нотариальные ко…"
type textarea "x"
type textarea "диплом и аттестат Мне нужно снять с апостилированных документов нотариальные ко…"
type textarea "x"
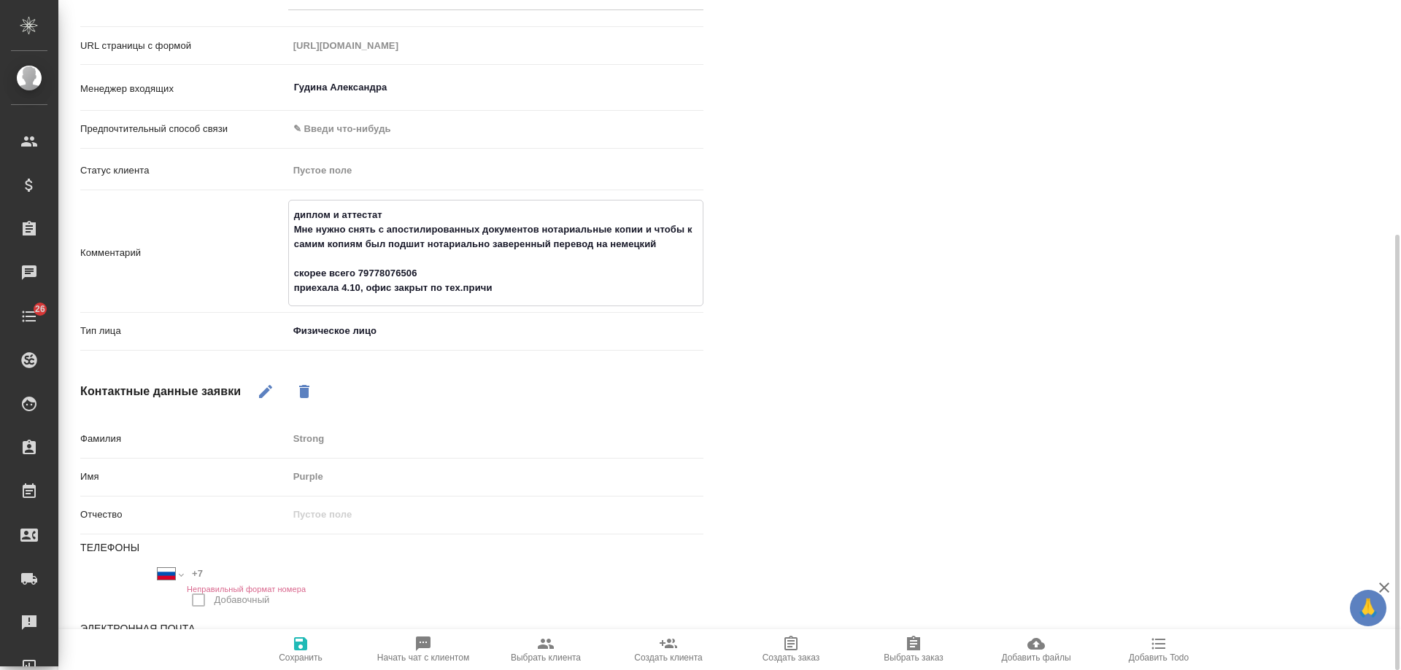
type textarea "диплом и аттестат Мне нужно снять с апостилированных документов нотариальные ко…"
type textarea "x"
type textarea "диплом и аттестат Мне нужно снять с апостилированных документов нотариальные ко…"
type textarea "x"
type textarea "диплом и аттестат Мне нужно снять с апостилированных документов нотариальные ко…"
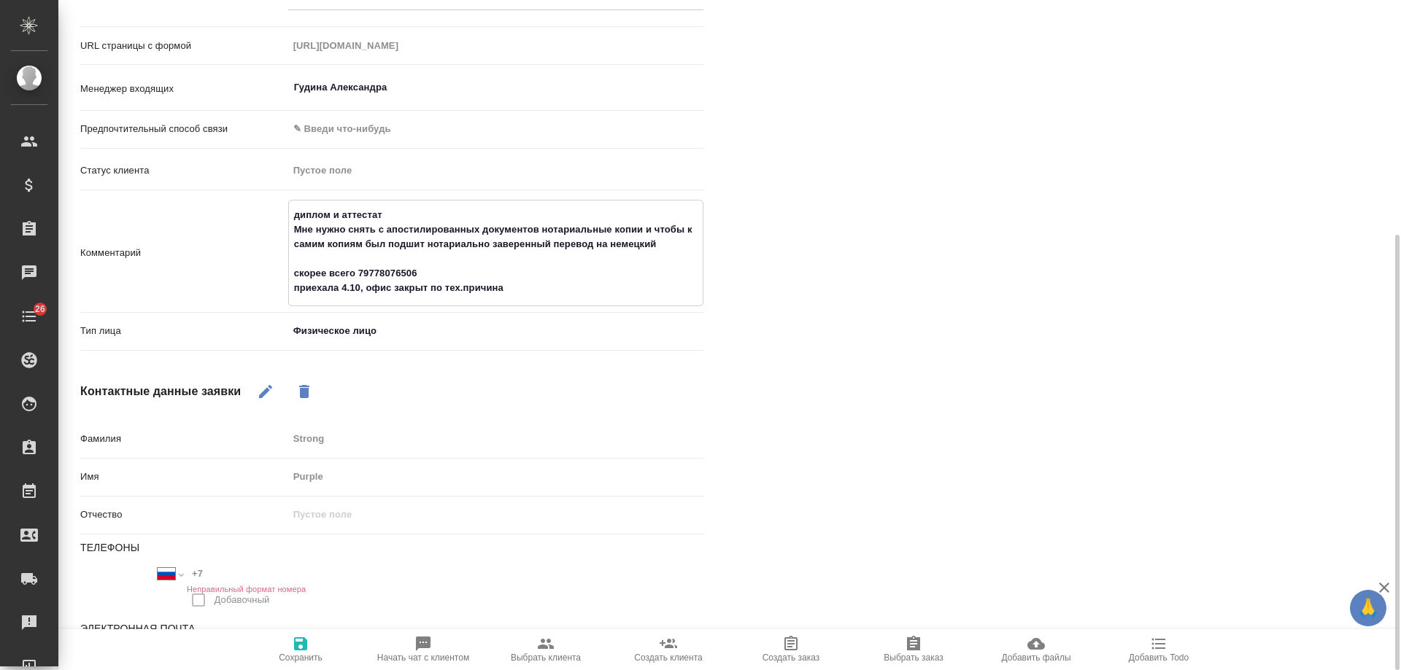
type textarea "x"
type textarea "диплом и аттестат Мне нужно снять с апостилированных документов нотариальные ко…"
type textarea "x"
type textarea "диплом и аттестат Мне нужно снять с апостилированных документов нотариальные ко…"
type textarea "x"
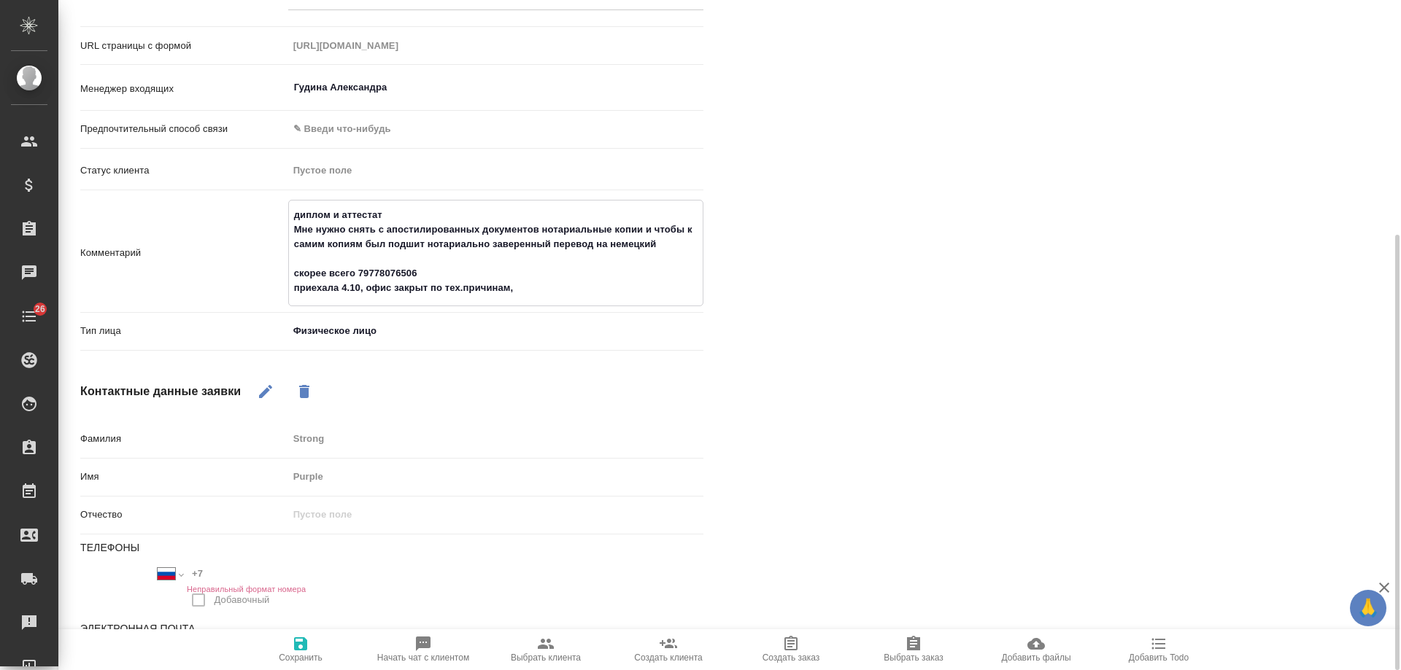
type textarea "диплом и аттестат Мне нужно снять с апостилированных документов нотариальные ко…"
type textarea "x"
type textarea "диплом и аттестат Мне нужно снять с апостилированных документов нотариальные ко…"
type textarea "x"
type textarea "диплом и аттестат Мне нужно снять с апостилированных документов нотариальные ко…"
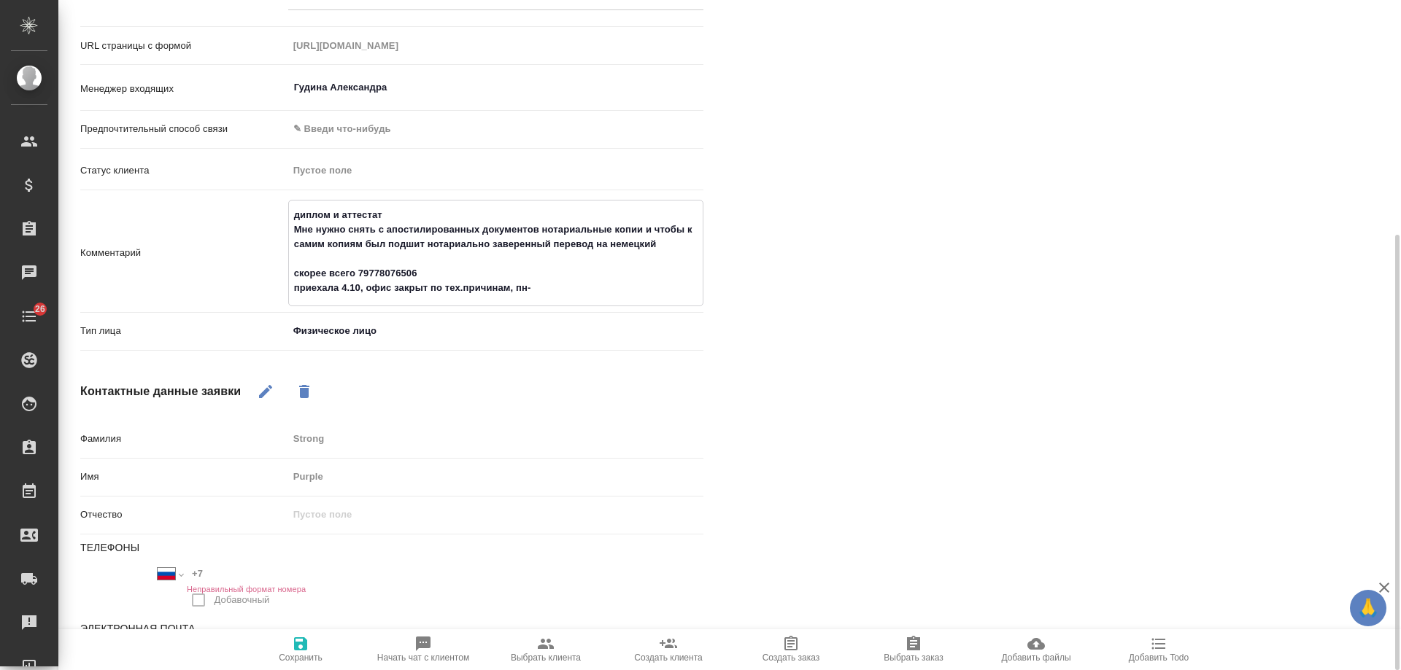
type textarea "x"
type textarea "диплом и аттестат Мне нужно снять с апостилированных документов нотариальные ко…"
type textarea "x"
type textarea "диплом и аттестат Мне нужно снять с апостилированных документов нотариальные ко…"
type textarea "x"
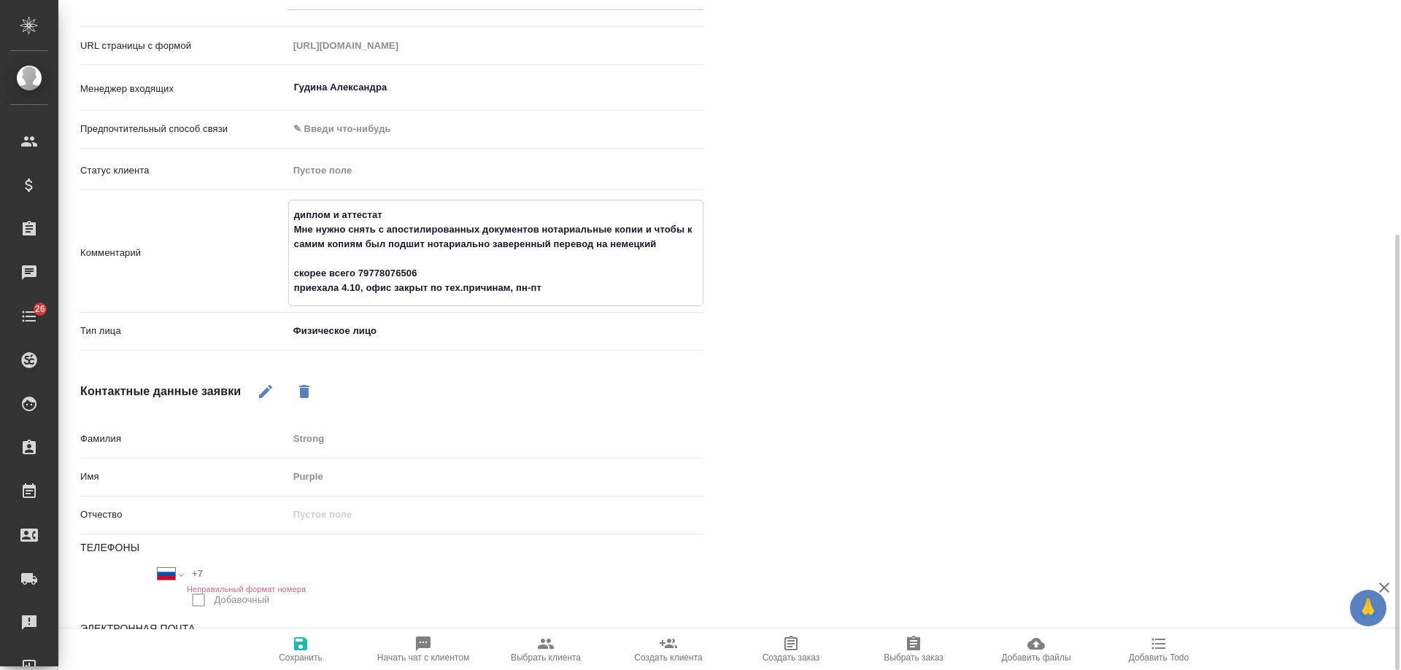
type textarea "диплом и аттестат Мне нужно снять с апостилированных документов нотариальные ко…"
type textarea "x"
type textarea "диплом и аттестат Мне нужно снять с апостилированных документов нотариальные ко…"
type textarea "x"
type textarea "диплом и аттестат Мне нужно снять с апостилированных документов нотариальные ко…"
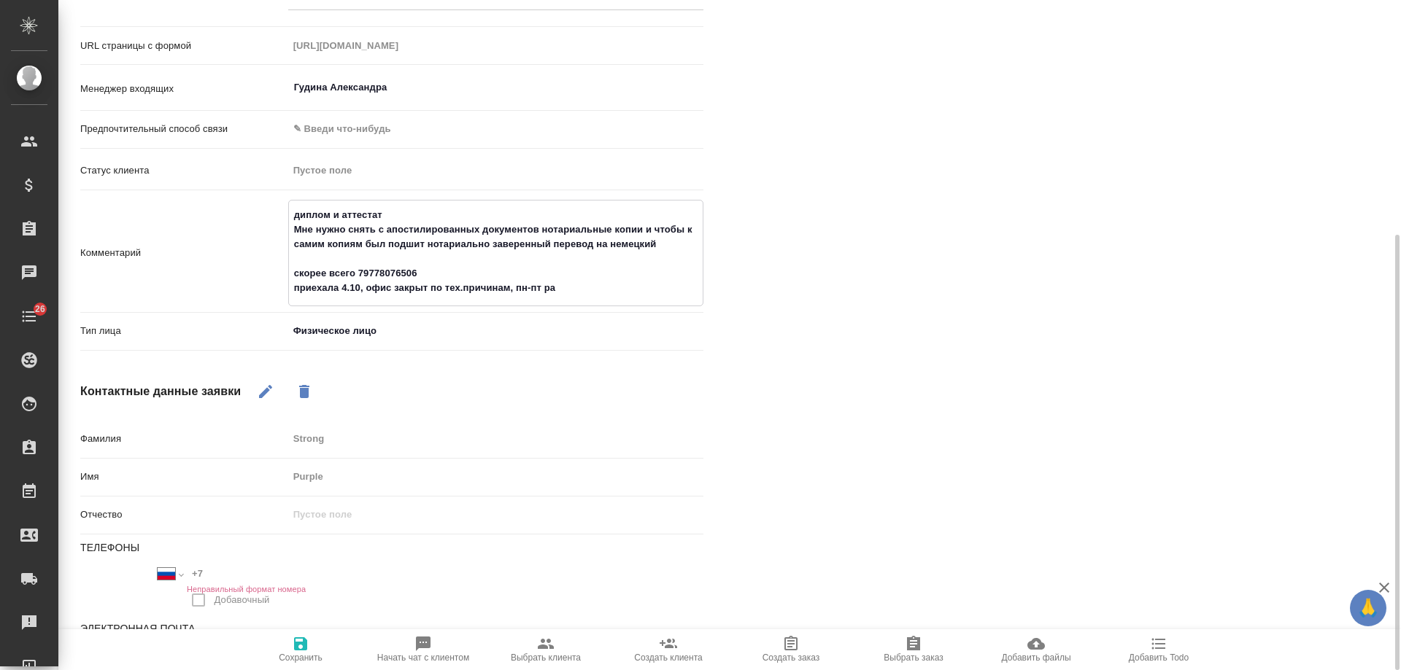
type textarea "x"
type textarea "диплом и аттестат Мне нужно снять с апостилированных документов нотариальные ко…"
type textarea "x"
type textarea "диплом и аттестат Мне нужно снять с апостилированных документов нотариальные ко…"
type textarea "x"
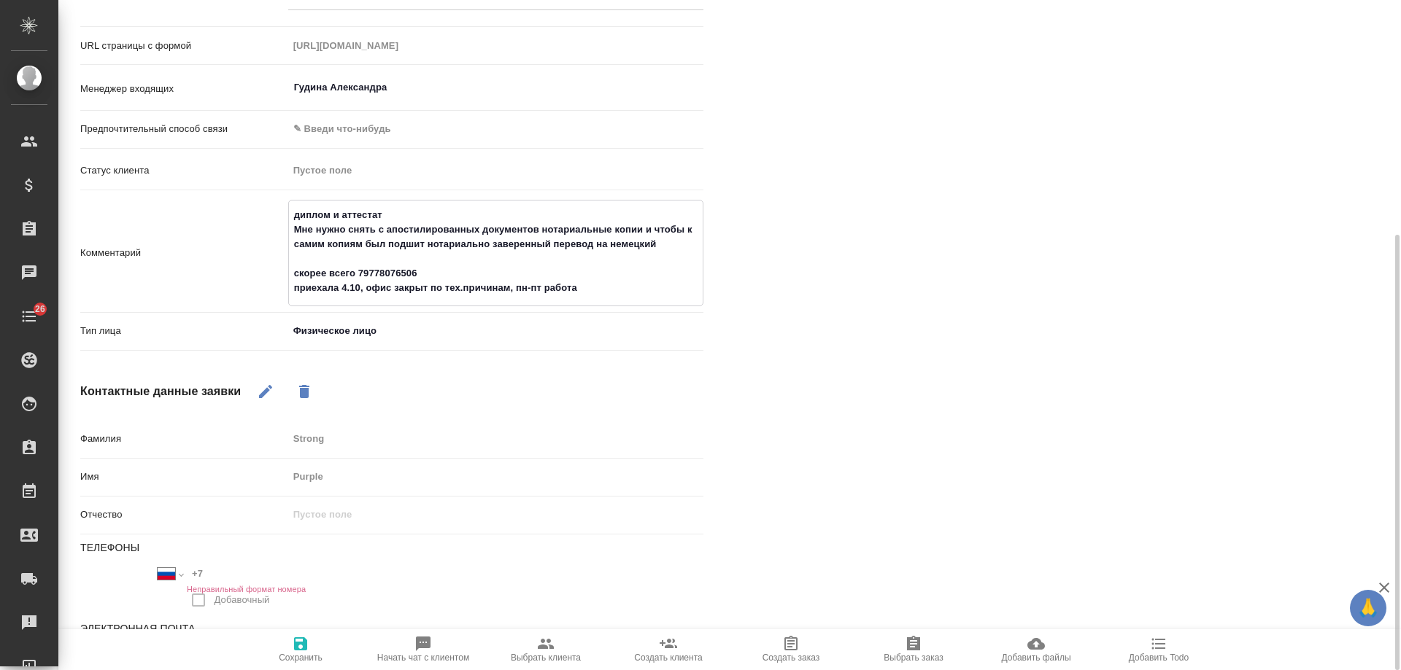
type textarea "диплом и аттестат Мне нужно снять с апостилированных документов нотариальные ко…"
type textarea "x"
type textarea "диплом и аттестат Мне нужно снять с апостилированных документов нотариальные ко…"
type textarea "x"
type textarea "диплом и аттестат Мне нужно снять с апостилированных документов нотариальные ко…"
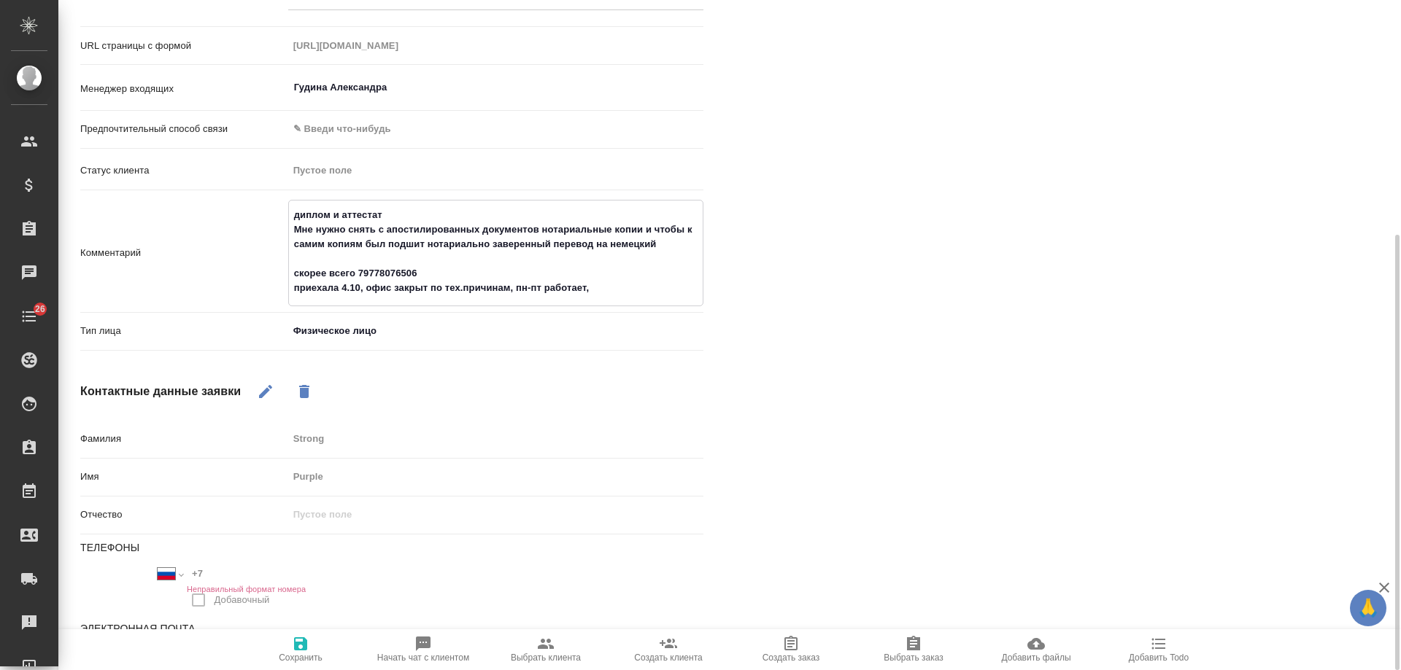
type textarea "x"
type textarea "диплом и аттестат Мне нужно снять с апостилированных документов нотариальные ко…"
type textarea "x"
type textarea "диплом и аттестат Мне нужно снять с апостилированных документов нотариальные ко…"
type textarea "x"
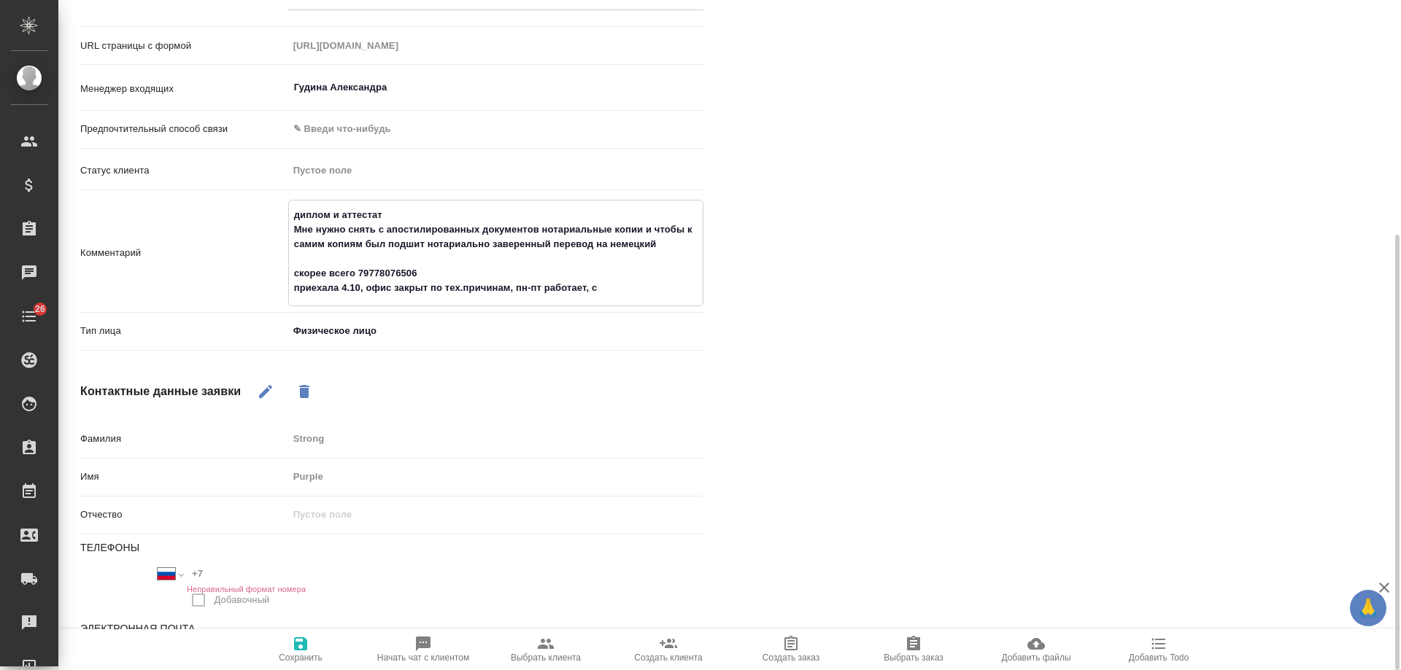
type textarea "диплом и аттестат Мне нужно снять с апостилированных документов нотариальные ко…"
type textarea "x"
type textarea "диплом и аттестат Мне нужно снять с апостилированных документов нотариальные ко…"
type textarea "x"
type textarea "диплом и аттестат Мне нужно снять с апостилированных документов нотариальные ко…"
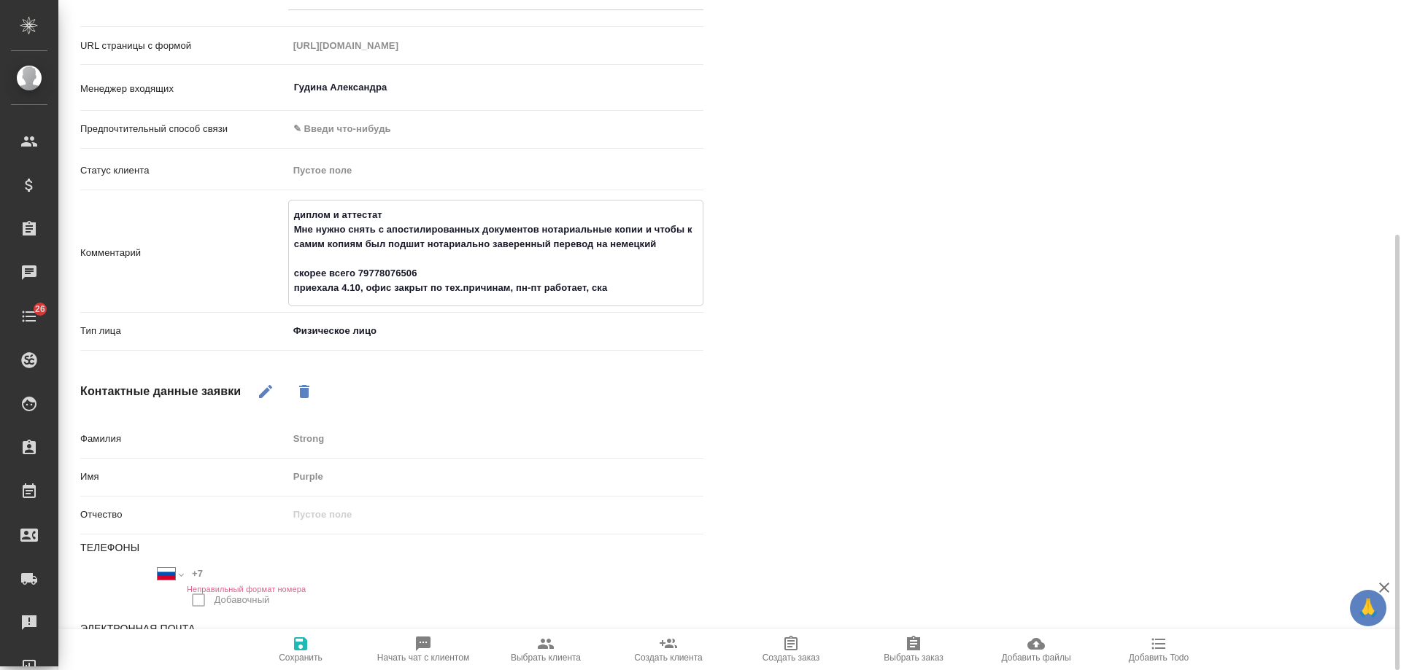
type textarea "x"
type textarea "диплом и аттестат Мне нужно снять с апостилированных документов нотариальные ко…"
type textarea "x"
type textarea "диплом и аттестат Мне нужно снять с апостилированных документов нотариальные ко…"
type textarea "x"
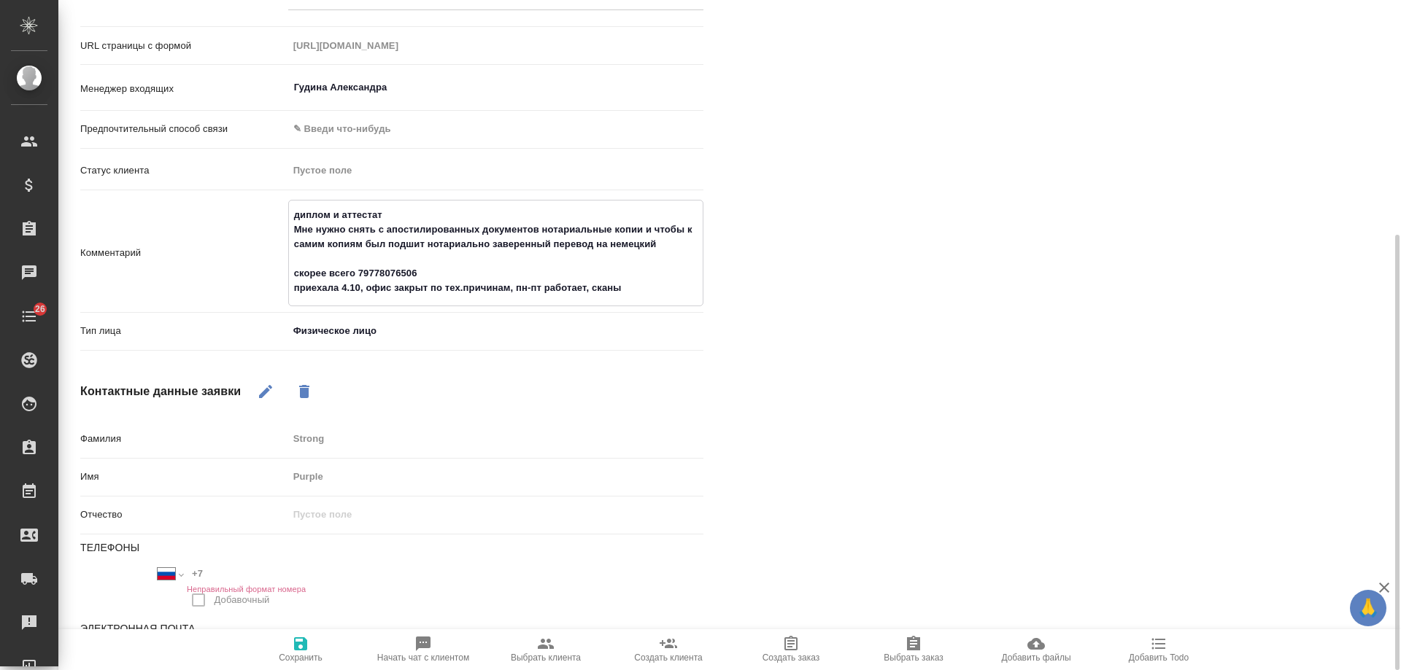
type textarea "диплом и аттестат Мне нужно снять с апостилированных документов нотариальные ко…"
type textarea "x"
type textarea "диплом и аттестат Мне нужно снять с апостилированных документов нотариальные ко…"
type textarea "x"
type textarea "диплом и аттестат Мне нужно снять с апостилированных документов нотариальные ко…"
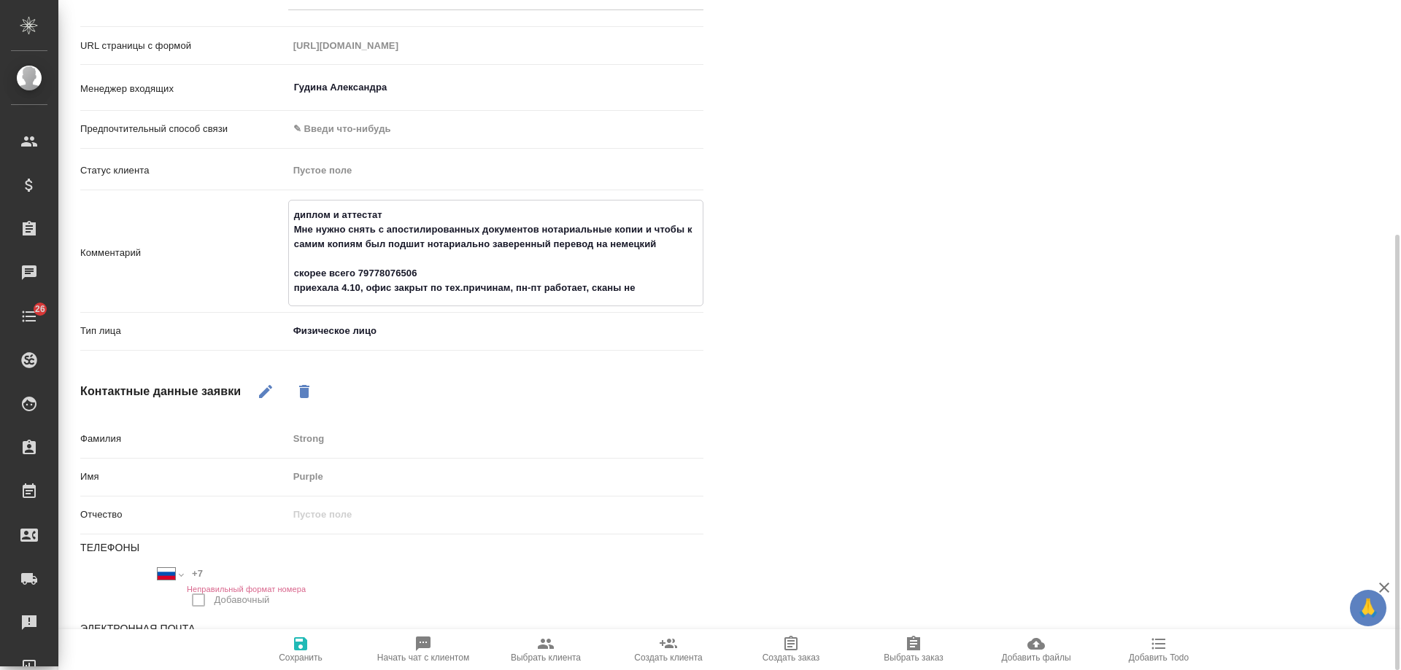
type textarea "x"
type textarea "диплом и аттестат Мне нужно снять с апостилированных документов нотариальные ко…"
type textarea "x"
type textarea "диплом и аттестат Мне нужно снять с апостилированных документов нотариальные ко…"
type textarea "x"
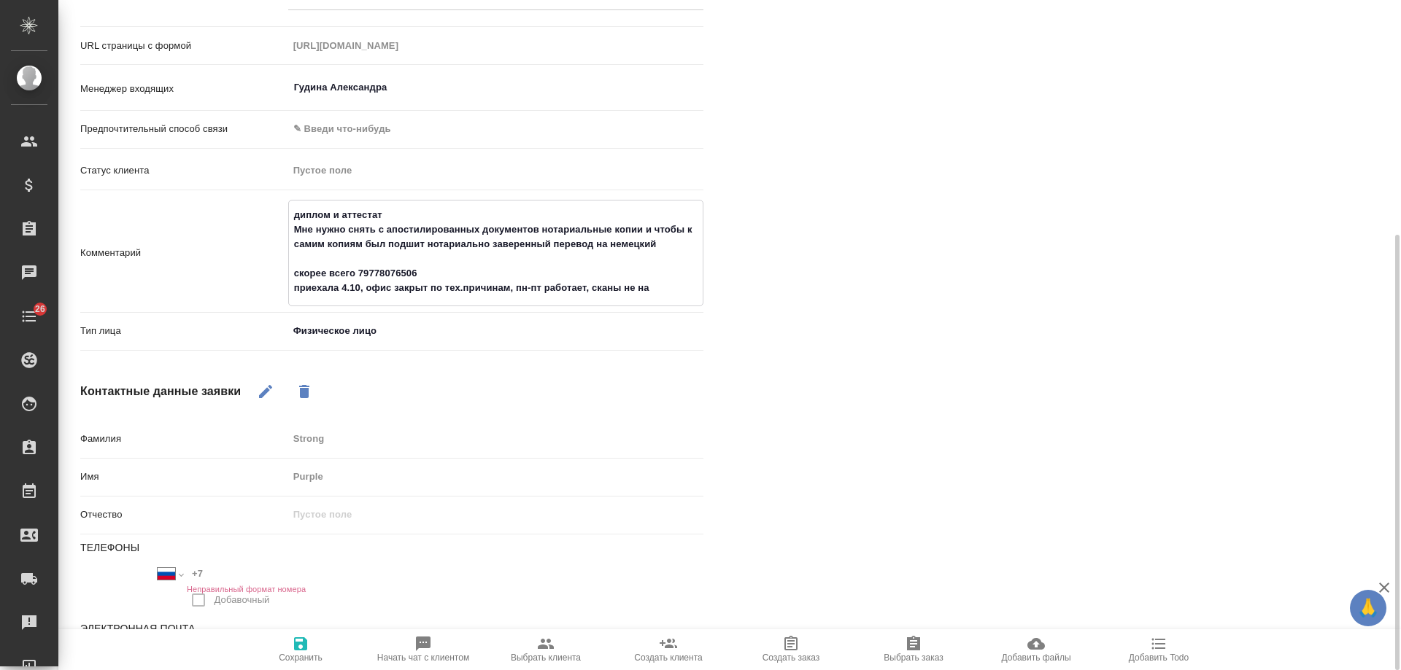
type textarea "диплом и аттестат Мне нужно снять с апостилированных документов нотариальные ко…"
type textarea "x"
type textarea "диплом и аттестат Мне нужно снять с апостилированных документов нотариальные ко…"
type textarea "x"
type textarea "диплом и аттестат Мне нужно снять с апостилированных документов нотариальные ко…"
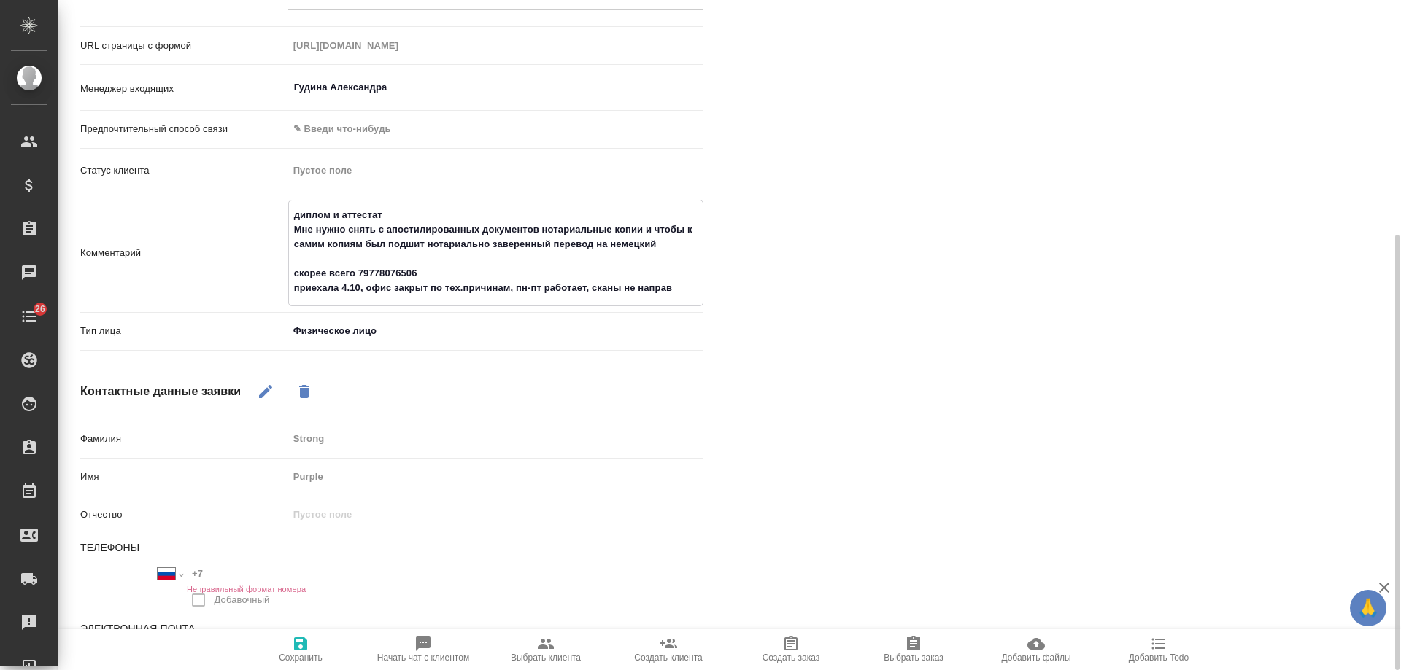
type textarea "x"
type textarea "диплом и аттестат Мне нужно снять с апостилированных документов нотариальные ко…"
type textarea "x"
type textarea "диплом и аттестат Мне нужно снять с апостилированных документов нотариальные ко…"
type textarea "x"
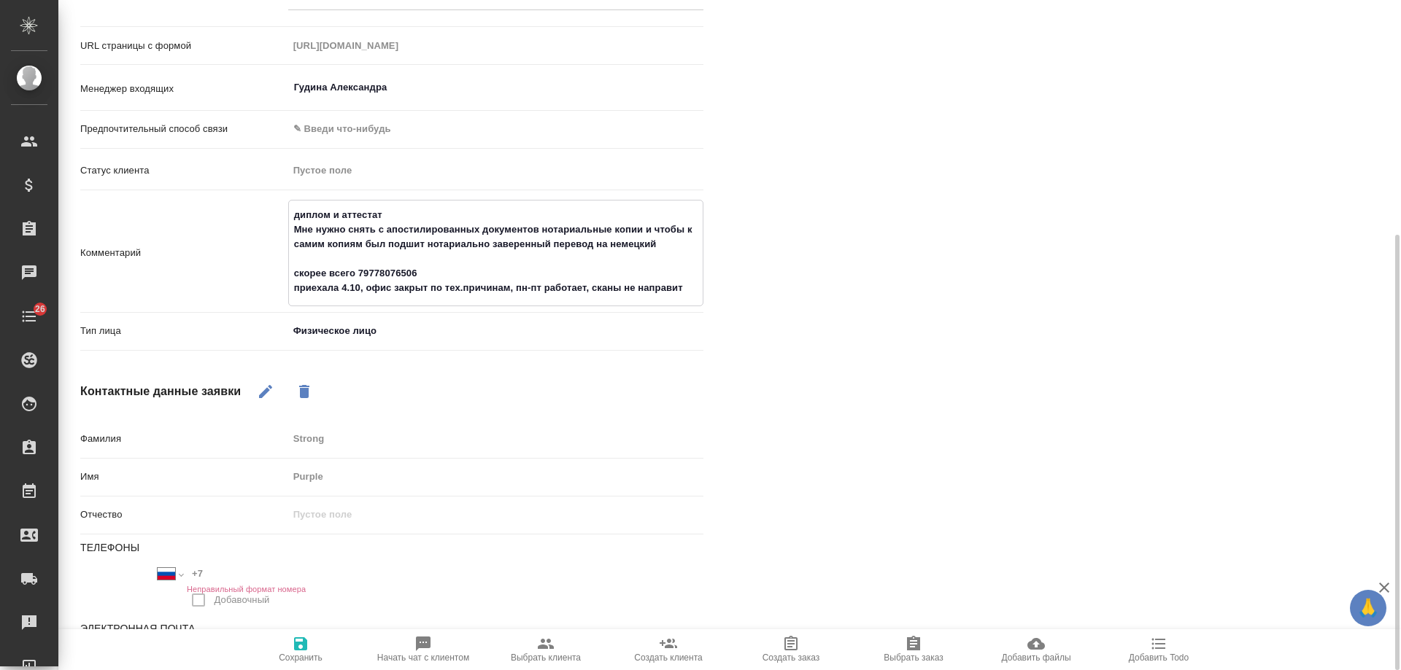
type textarea "диплом и аттестат Мне нужно снять с апостилированных документов нотариальные ко…"
type textarea "x"
type textarea "диплом и аттестат Мне нужно снять с апостилированных документов нотариальные ко…"
type textarea "x"
type textarea "диплом и аттестат Мне нужно снять с апостилированных документов нотариальные ко…"
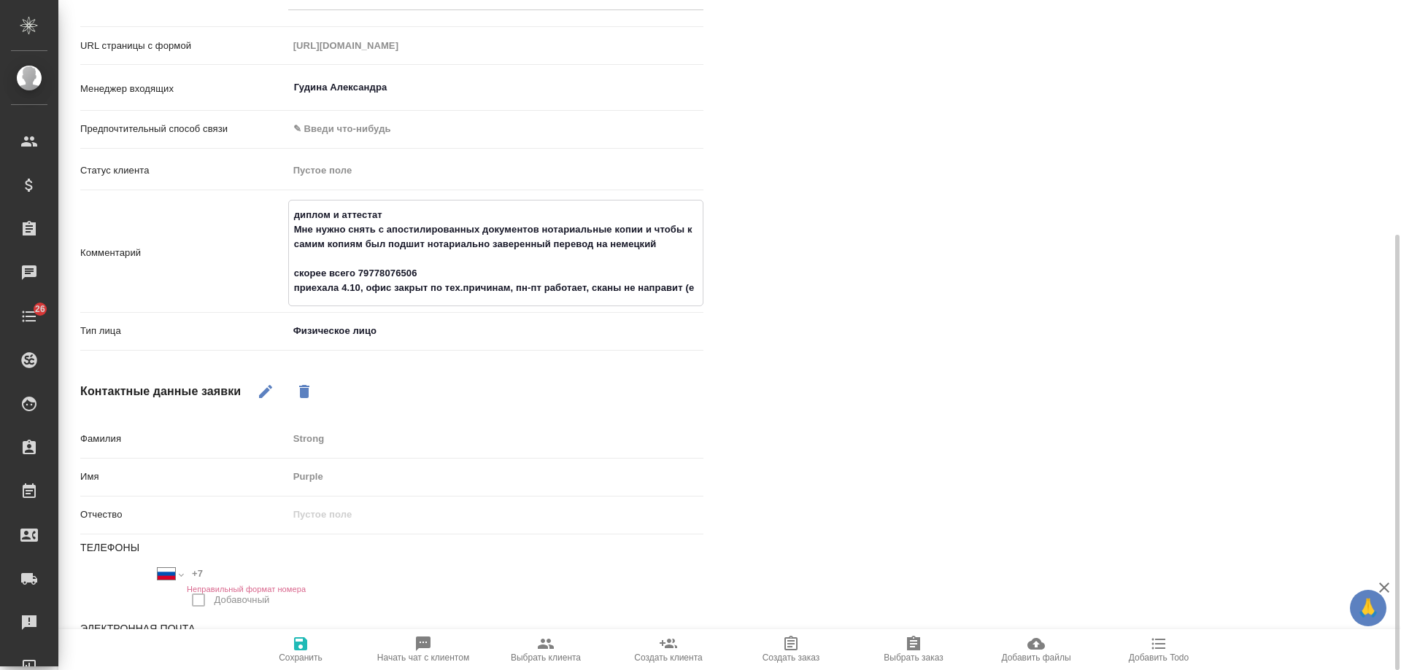
type textarea "x"
type textarea "диплом и аттестат Мне нужно снять с апостилированных документов нотариальные ко…"
type textarea "x"
type textarea "диплом и аттестат Мне нужно снять с апостилированных документов нотариальные ко…"
type textarea "x"
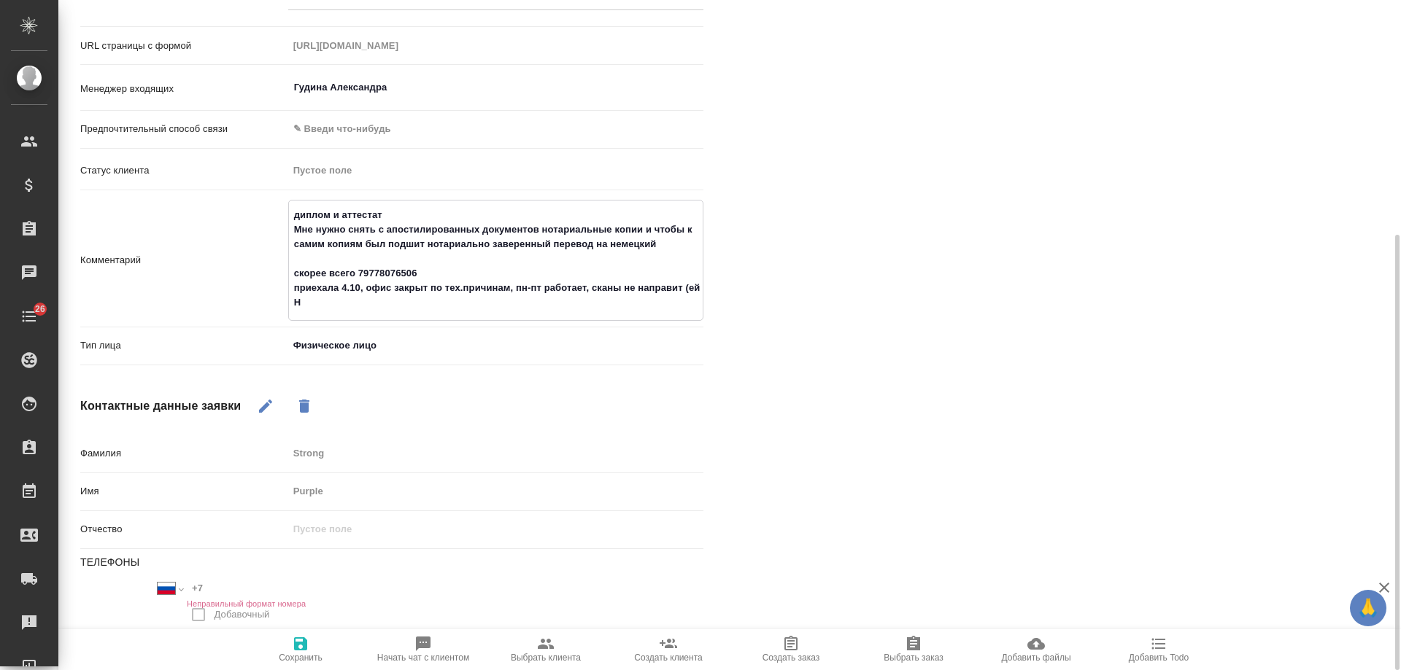
type textarea "диплом и аттестат Мне нужно снять с апостилированных документов нотариальные ко…"
type textarea "x"
type textarea "диплом и аттестат Мне нужно снять с апостилированных документов нотариальные ко…"
type textarea "x"
type textarea "диплом и аттестат Мне нужно снять с апостилированных документов нотариальные ко…"
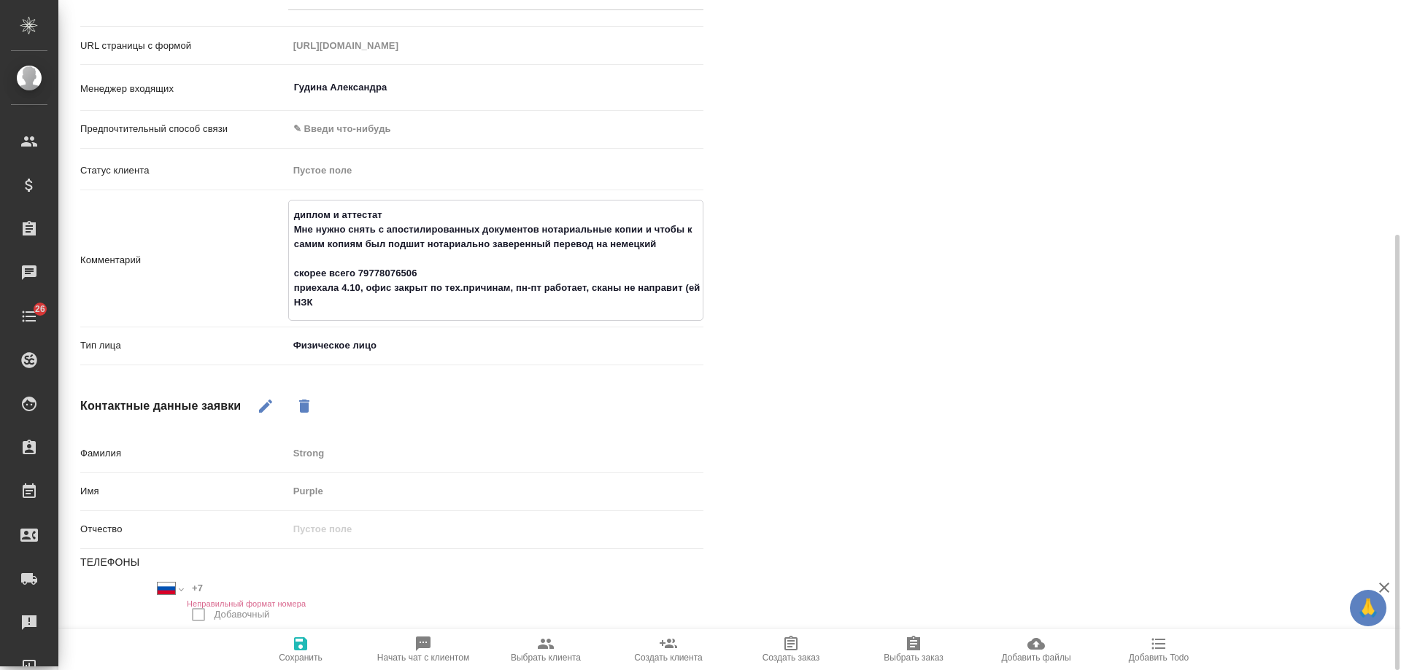
type textarea "x"
type textarea "диплом и аттестат Мне нужно снять с апостилированных документов нотариальные ко…"
type textarea "x"
type textarea "диплом и аттестат Мне нужно снять с апостилированных документов нотариальные ко…"
type textarea "x"
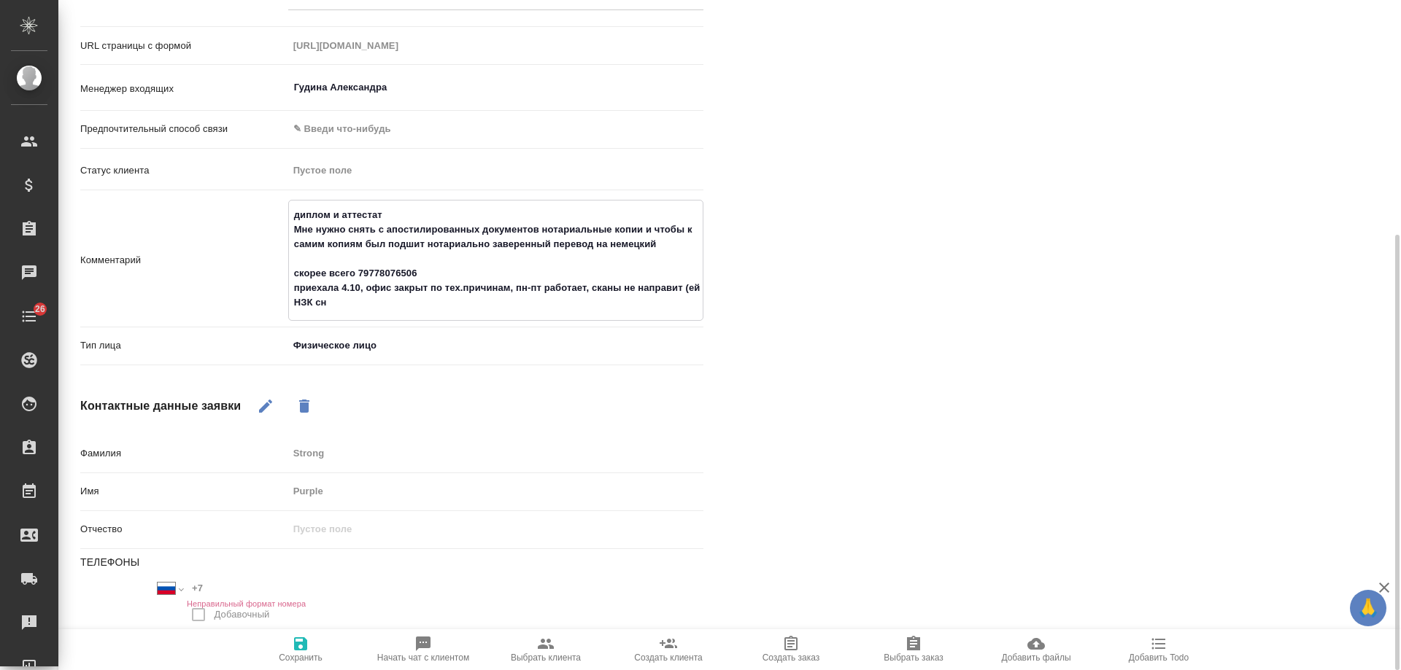
type textarea "диплом и аттестат Мне нужно снять с апостилированных документов нотариальные ко…"
click at [312, 651] on span "Сохранить" at bounding box center [300, 649] width 105 height 28
click at [541, 287] on textarea "диплом и аттестат Мне нужно снять с апостилированных документов нотариальные ко…" at bounding box center [496, 259] width 414 height 112
click at [296, 655] on span "Сохранить" at bounding box center [301, 658] width 44 height 10
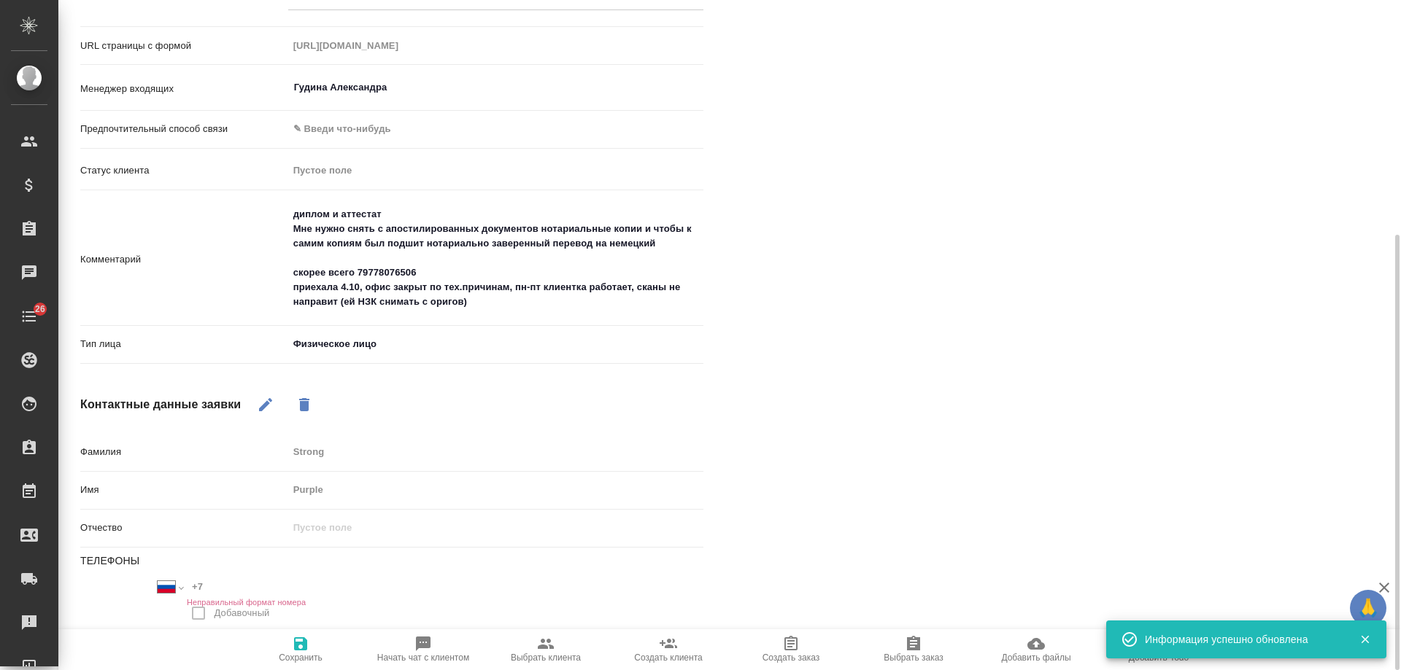
scroll to position [0, 0]
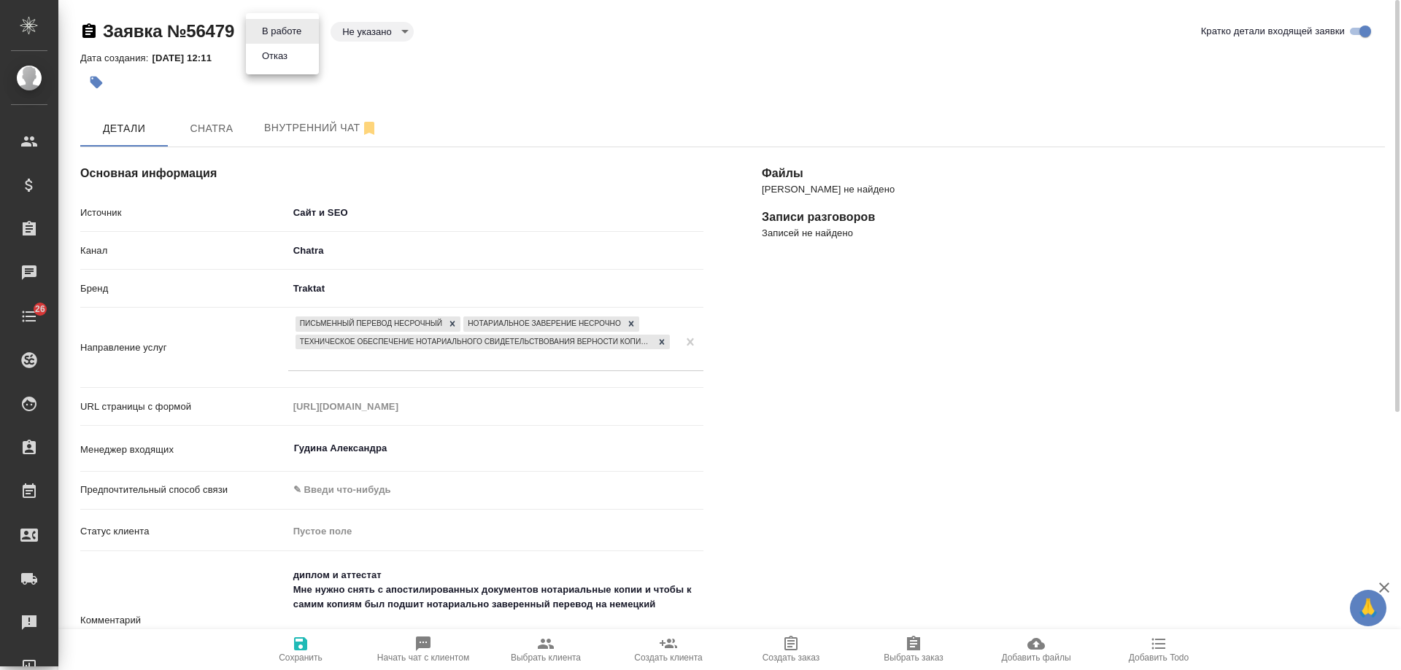
click at [300, 36] on body "🙏 .cls-1 fill:#fff; AWATERA Gudina Alexandra Клиенты Спецификации Заказы 0 Чаты…" at bounding box center [700, 335] width 1401 height 670
click at [295, 58] on li "Отказ" at bounding box center [282, 56] width 73 height 25
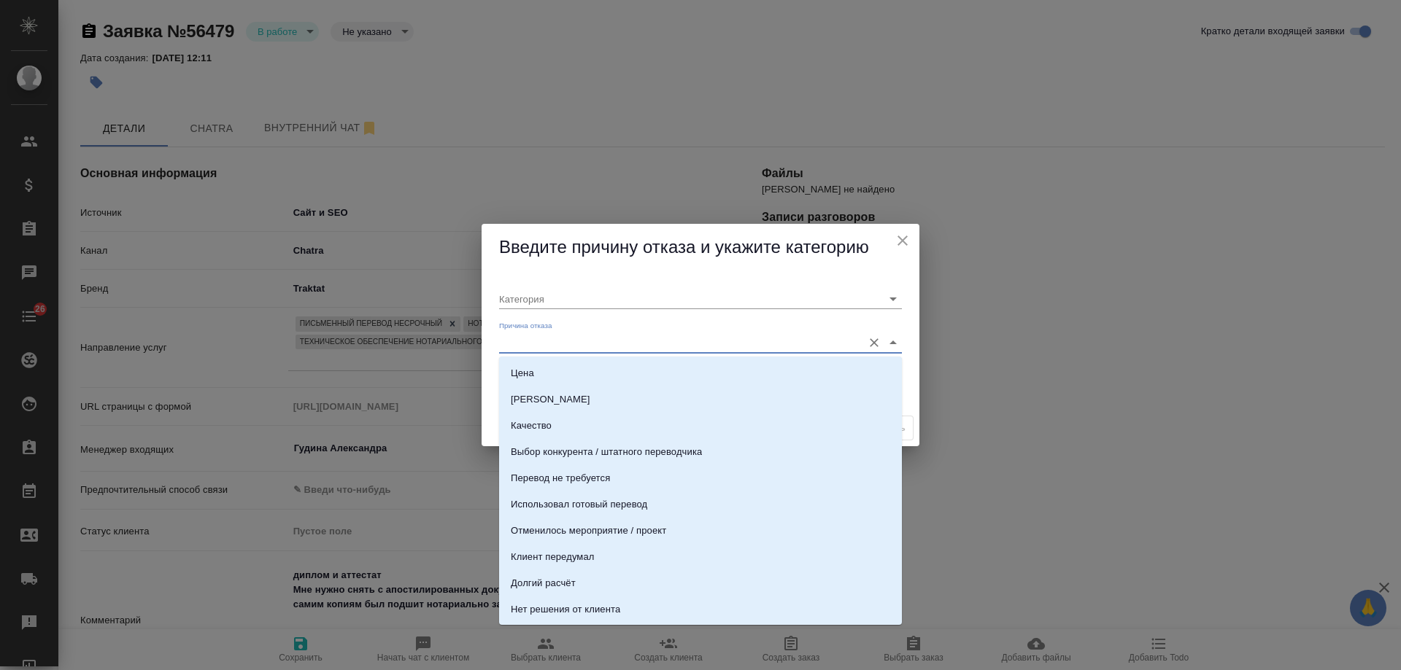
click at [579, 344] on input "Причина отказа" at bounding box center [677, 343] width 356 height 20
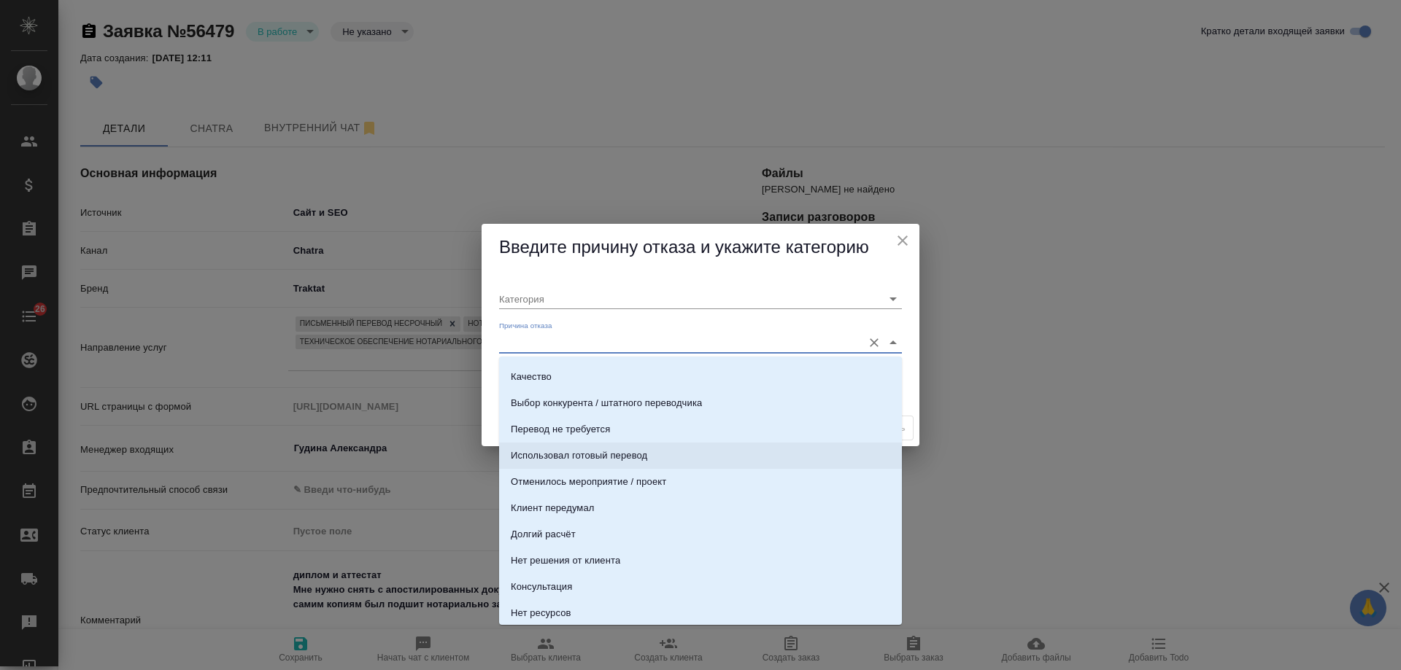
scroll to position [73, 0]
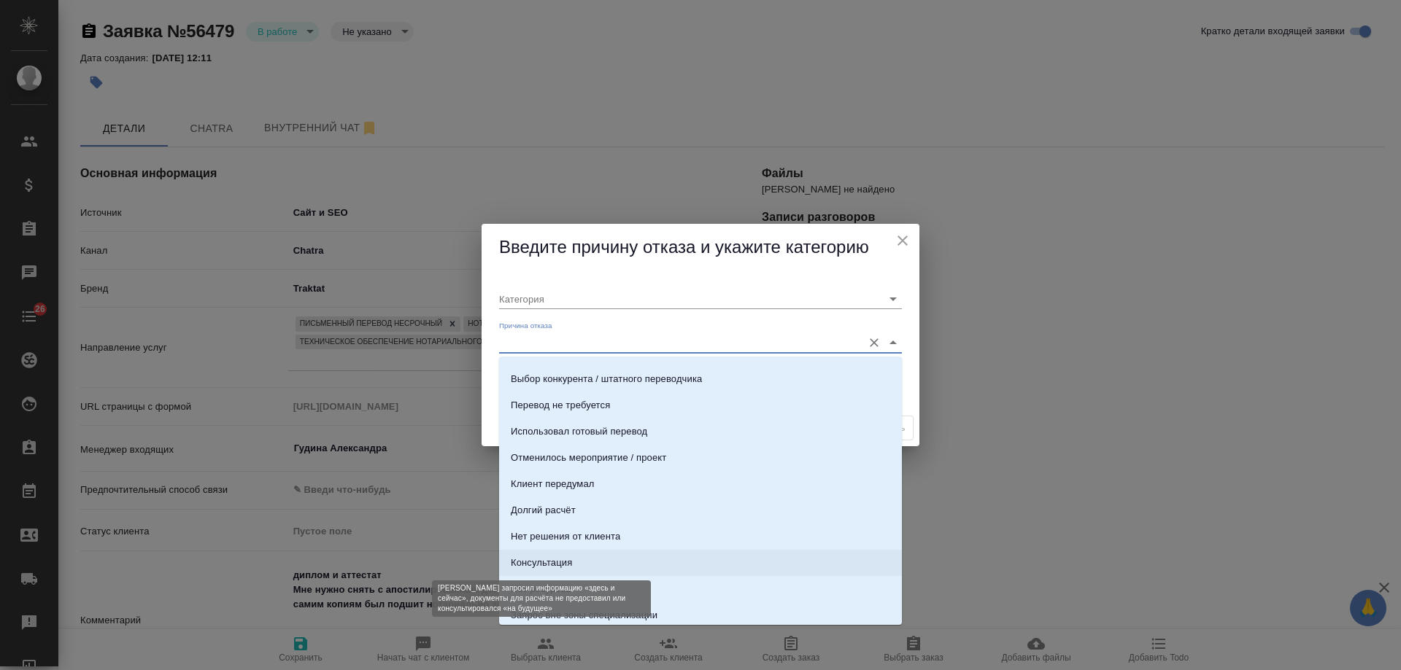
click at [552, 563] on div "Консультация" at bounding box center [541, 563] width 61 height 15
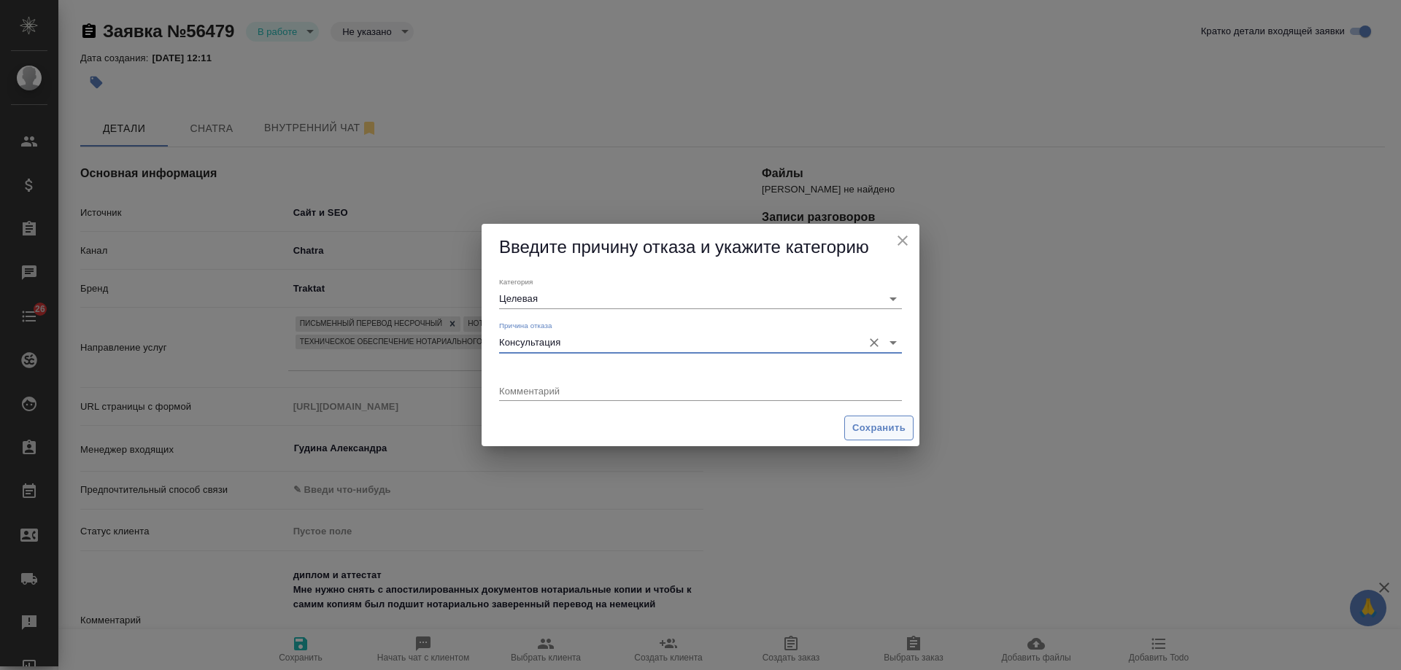
click at [875, 431] on span "Сохранить" at bounding box center [878, 428] width 53 height 17
